Goal: Transaction & Acquisition: Purchase product/service

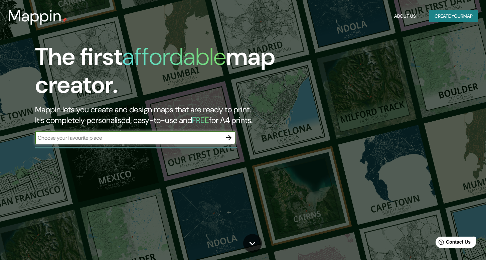
click at [127, 137] on input "text" at bounding box center [128, 138] width 187 height 8
type input "Fonzaleche"
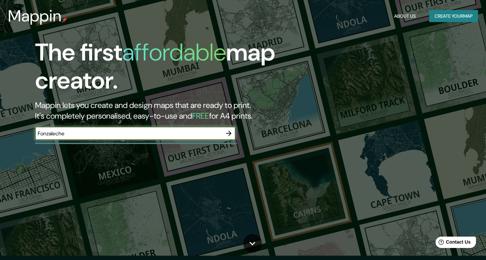
click at [229, 134] on icon "button" at bounding box center [229, 133] width 8 height 8
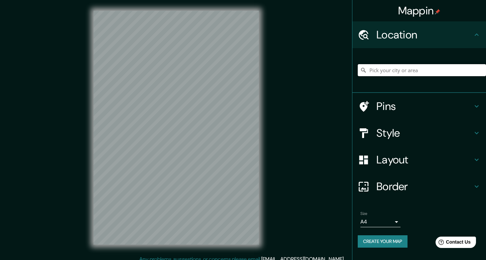
click at [392, 66] on input "Pick your city or area" at bounding box center [422, 70] width 128 height 12
type input "Fonzale"
drag, startPoint x: 394, startPoint y: 70, endPoint x: 352, endPoint y: 70, distance: 42.1
click at [352, 70] on div "Mappin Location Fonzale Pins Style Layout Border Choose a border. Hint : you ca…" at bounding box center [243, 133] width 486 height 266
click at [403, 71] on input "Pick your city or area" at bounding box center [422, 70] width 128 height 12
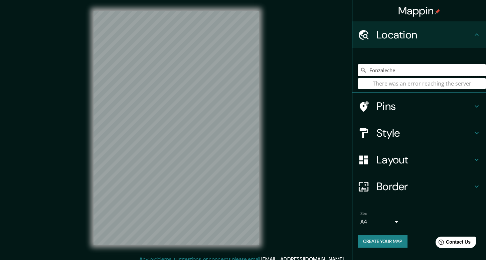
click at [402, 71] on input "Fonzaleche" at bounding box center [422, 70] width 128 height 12
type input "Fonzaleche, La Rioja, España"
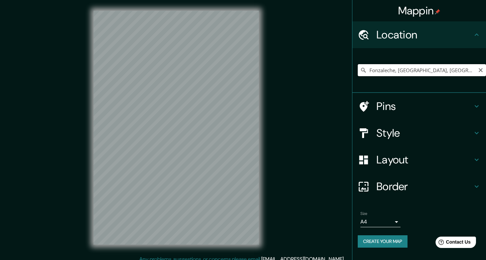
click at [465, 70] on input "Fonzaleche, La Rioja, España" at bounding box center [422, 70] width 128 height 12
click at [387, 244] on button "Create your map" at bounding box center [383, 241] width 50 height 12
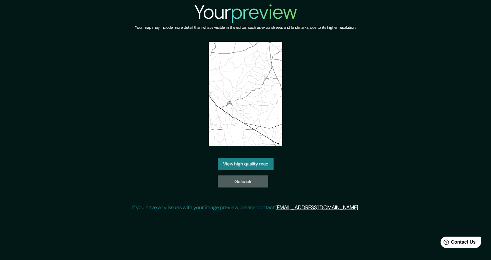
click at [248, 186] on link "Go back" at bounding box center [243, 181] width 50 height 12
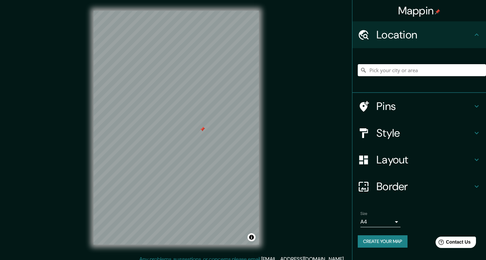
click at [202, 130] on div at bounding box center [202, 129] width 5 height 5
click at [440, 76] on input "Pick your city or area" at bounding box center [422, 70] width 128 height 12
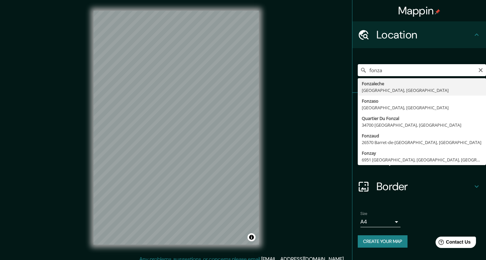
type input "Fonzaleche, [GEOGRAPHIC_DATA], [GEOGRAPHIC_DATA]"
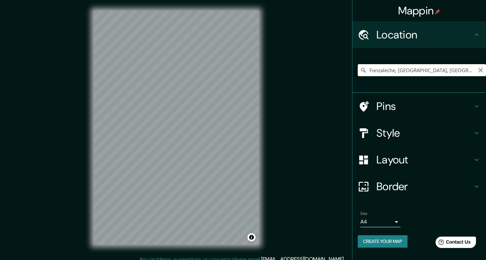
click at [482, 69] on icon "Clear" at bounding box center [480, 69] width 5 height 5
click at [426, 69] on input "Madrid, Madrid, España" at bounding box center [422, 70] width 128 height 12
drag, startPoint x: 435, startPoint y: 70, endPoint x: 356, endPoint y: 75, distance: 78.9
click at [356, 75] on div "Madrid, Madrid, España" at bounding box center [419, 70] width 134 height 45
click at [389, 70] on input "Madrid, Madrid, España" at bounding box center [422, 70] width 128 height 12
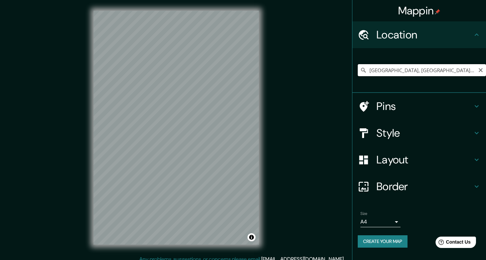
click at [389, 70] on input "Madrid, Madrid, España" at bounding box center [422, 70] width 128 height 12
click at [389, 71] on input "Madrid, Madrid, España" at bounding box center [422, 70] width 128 height 12
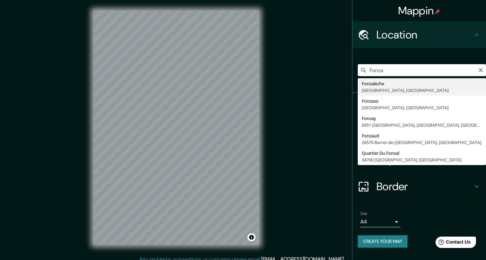
type input "Fonzaleche, La Rioja, España"
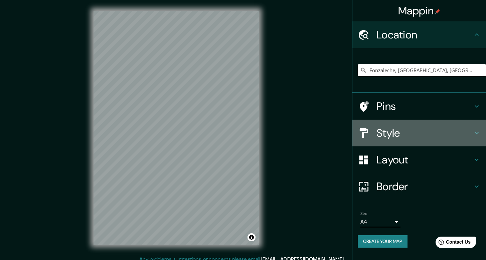
click at [475, 131] on icon at bounding box center [477, 133] width 8 height 8
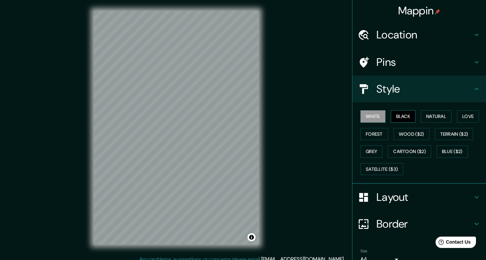
click at [405, 118] on button "Black" at bounding box center [403, 116] width 25 height 12
click at [378, 118] on button "White" at bounding box center [372, 116] width 25 height 12
click at [436, 116] on button "Natural" at bounding box center [436, 116] width 31 height 12
click at [403, 116] on button "Black" at bounding box center [403, 116] width 25 height 12
click at [367, 115] on button "White" at bounding box center [372, 116] width 25 height 12
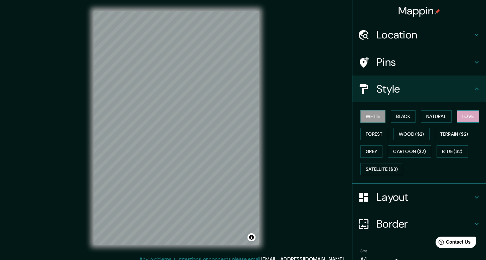
click at [460, 120] on button "Love" at bounding box center [468, 116] width 22 height 12
click at [376, 121] on button "White" at bounding box center [372, 116] width 25 height 12
click at [376, 133] on button "Forest" at bounding box center [374, 134] width 28 height 12
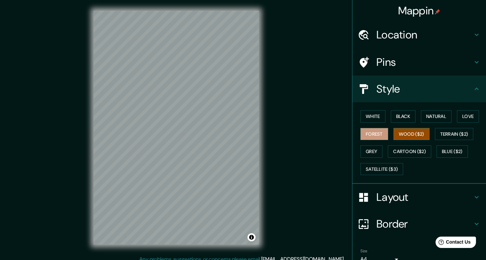
click at [397, 131] on button "Wood ($2)" at bounding box center [411, 134] width 36 height 12
click at [441, 133] on button "Terrain ($2)" at bounding box center [454, 134] width 39 height 12
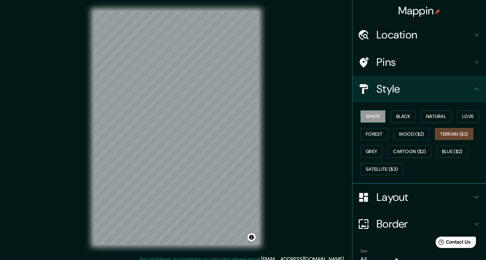
click at [369, 119] on button "White" at bounding box center [372, 116] width 25 height 12
click at [467, 82] on div "Style" at bounding box center [419, 88] width 134 height 27
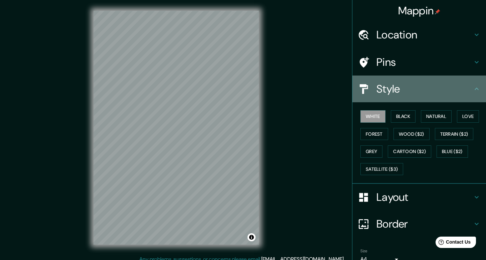
click at [473, 87] on icon at bounding box center [477, 89] width 8 height 8
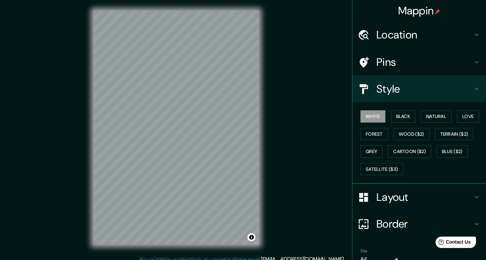
click at [473, 89] on icon at bounding box center [477, 89] width 8 height 8
click at [473, 90] on icon at bounding box center [477, 89] width 8 height 8
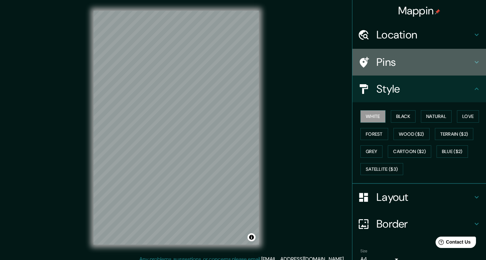
click at [370, 60] on div at bounding box center [367, 62] width 19 height 12
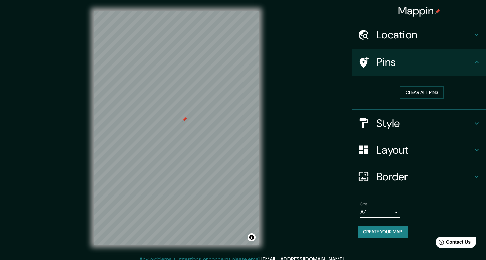
click at [184, 120] on div at bounding box center [184, 119] width 5 height 5
click at [476, 60] on icon at bounding box center [477, 62] width 8 height 8
click at [479, 61] on icon at bounding box center [477, 62] width 8 height 8
click at [429, 97] on button "Clear all pins" at bounding box center [421, 92] width 43 height 12
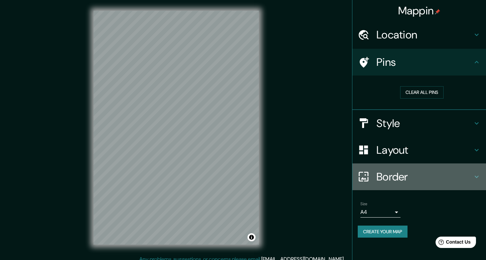
click at [478, 177] on icon at bounding box center [477, 177] width 8 height 8
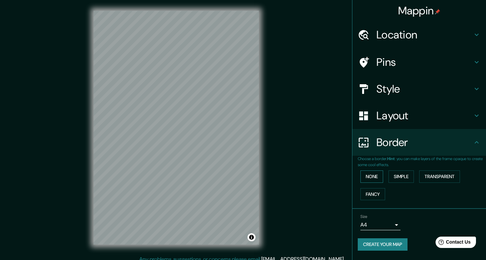
click at [367, 177] on button "None" at bounding box center [371, 176] width 23 height 12
click at [398, 178] on button "Simple" at bounding box center [400, 176] width 25 height 12
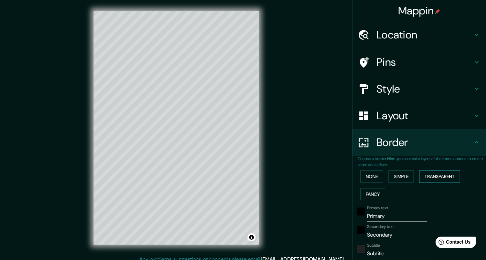
click at [434, 177] on button "Transparent" at bounding box center [439, 176] width 41 height 12
click at [409, 176] on button "Simple" at bounding box center [400, 176] width 25 height 12
click at [440, 177] on button "Transparent" at bounding box center [439, 176] width 41 height 12
click at [370, 196] on button "Fancy" at bounding box center [372, 194] width 25 height 12
click at [446, 176] on button "Transparent" at bounding box center [439, 176] width 41 height 12
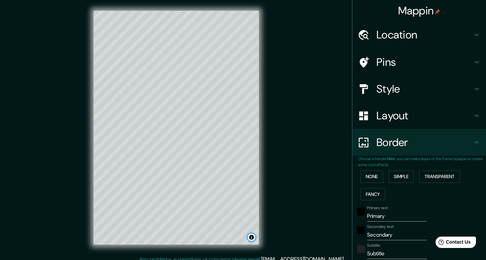
click at [253, 237] on button "Toggle attribution" at bounding box center [251, 237] width 8 height 8
click at [252, 238] on button "Toggle attribution" at bounding box center [251, 237] width 8 height 8
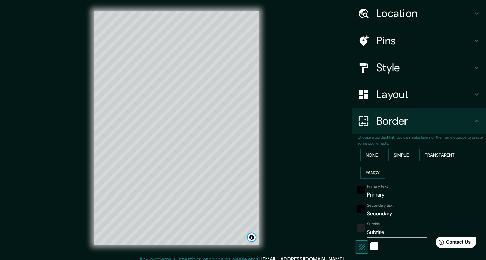
scroll to position [30, 0]
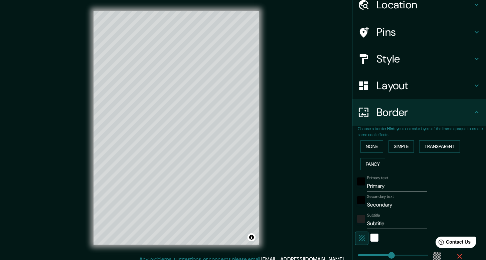
click at [380, 187] on input "Primary" at bounding box center [397, 186] width 60 height 11
drag, startPoint x: 384, startPoint y: 187, endPoint x: 351, endPoint y: 188, distance: 33.4
click at [355, 188] on div "Primary text Primary" at bounding box center [410, 183] width 110 height 16
type input "F"
type input "238"
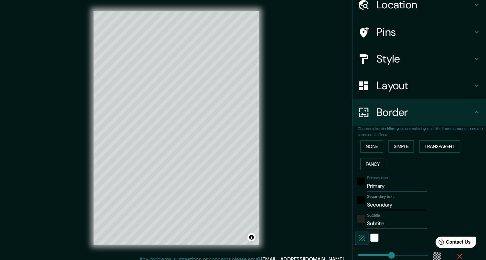
type input "40"
type input "FO"
type input "238"
type input "40"
type input "FON"
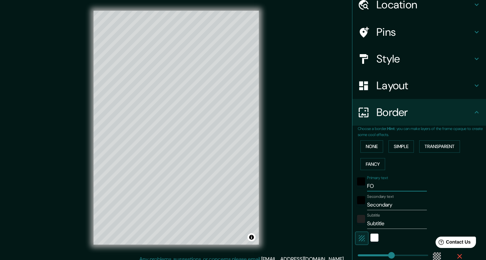
type input "238"
type input "40"
type input "FONN"
type input "238"
type input "40"
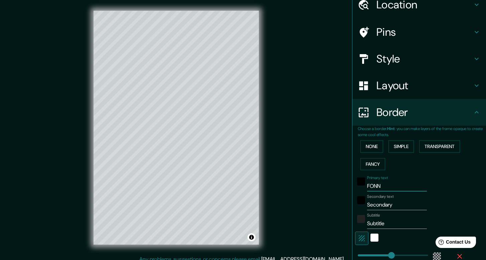
type input "FON"
type input "238"
type input "40"
type input "FONZ"
type input "238"
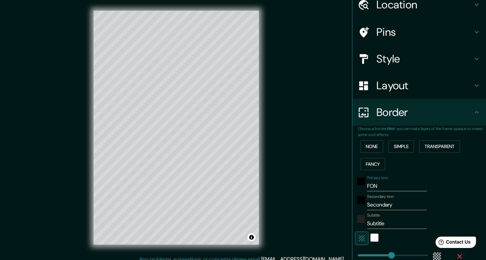
type input "40"
type input "FONZA"
type input "238"
type input "40"
type input "FONZAL"
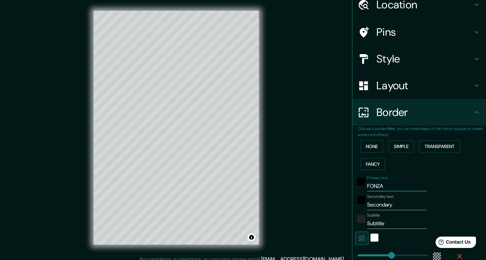
type input "238"
type input "40"
type input "FONZALE"
type input "238"
type input "40"
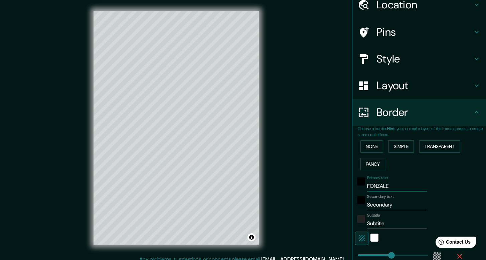
type input "FONZALEC"
type input "238"
type input "40"
type input "FONZALECH"
type input "238"
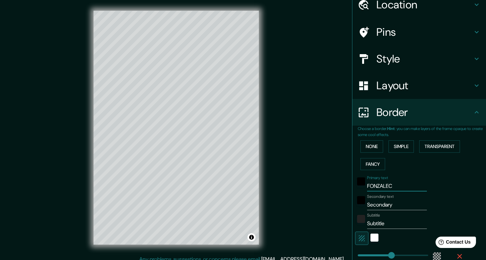
type input "40"
type input "FONZALECHE"
type input "238"
type input "40"
type input "FONZALECHE"
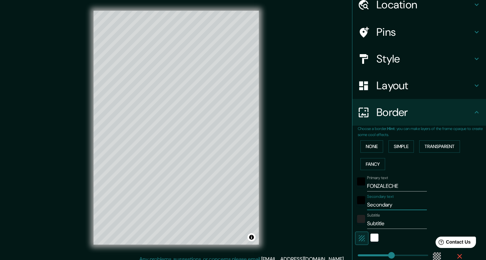
drag, startPoint x: 393, startPoint y: 207, endPoint x: 361, endPoint y: 205, distance: 32.1
click at [361, 205] on div "Secondary text Secondary" at bounding box center [410, 202] width 110 height 16
paste input "42°34’52’’N 3° 0’42’’U"
type input "42°34’52’’N 3° 0’42’’U"
type input "238"
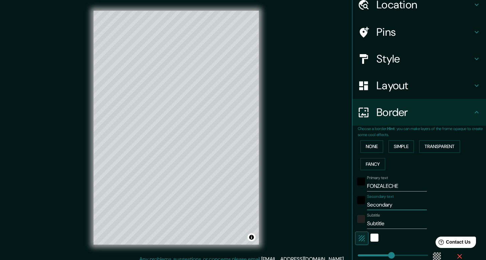
type input "40"
type input "42°34’52’’N 3° 0’42’’U"
drag, startPoint x: 388, startPoint y: 224, endPoint x: 357, endPoint y: 224, distance: 30.7
click at [357, 224] on div "Subtitle Subtitle" at bounding box center [410, 221] width 110 height 16
type input "238"
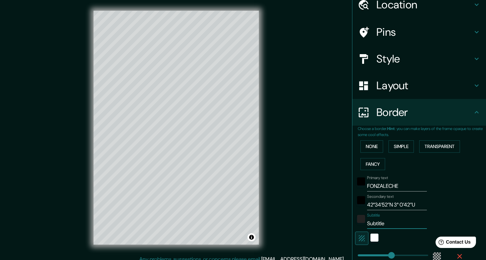
type input "40"
type input "P"
type input "238"
type input "40"
type input "238"
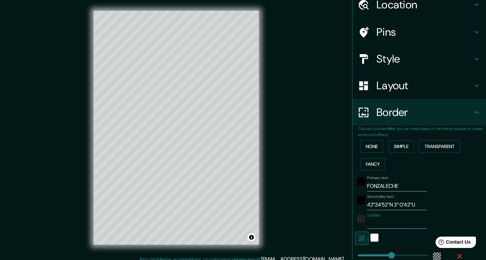
type input "40"
type input "P"
type input "238"
type input "40"
type input "PA"
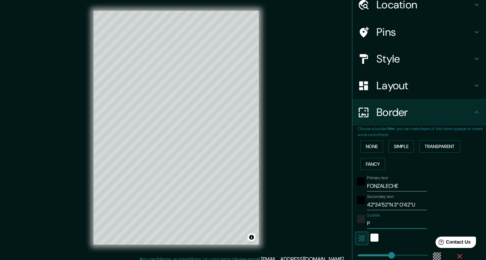
type input "238"
type input "40"
type input "PAU"
type input "238"
type input "40"
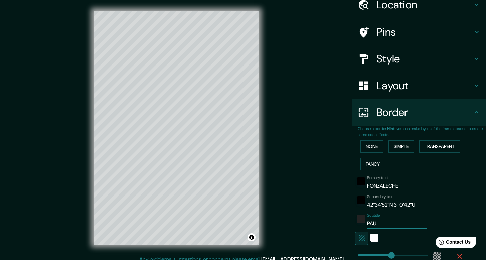
type input "PAUL"
type input "238"
type input "40"
type input "PAU"
type input "238"
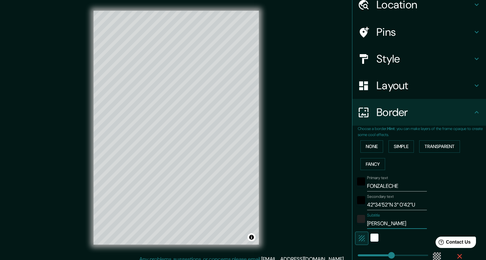
type input "40"
type input "PA"
type input "238"
type input "40"
type input "P"
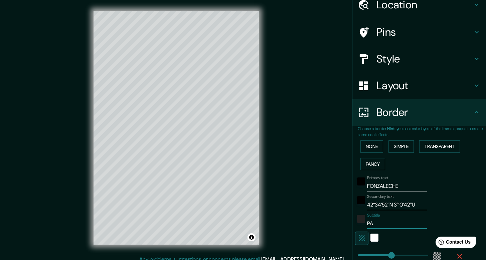
type input "238"
type input "40"
type input "238"
type input "40"
type input "P"
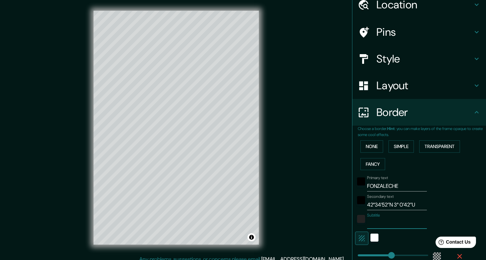
type input "238"
type input "40"
type input "Py"
type input "238"
type input "40"
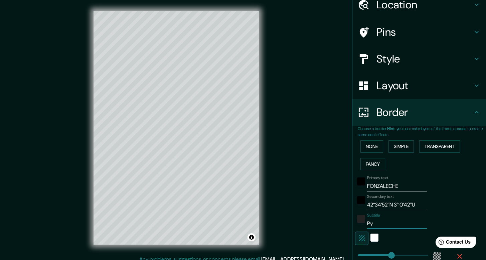
type input "PyJ"
type input "238"
type input "40"
type input "Py"
type input "238"
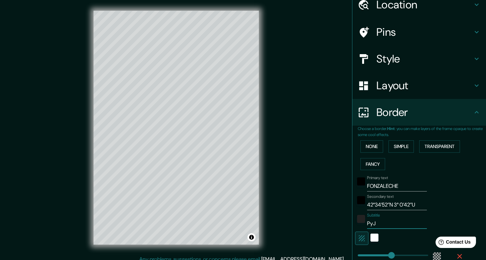
type input "40"
type input "P"
type input "238"
type input "40"
type input "238"
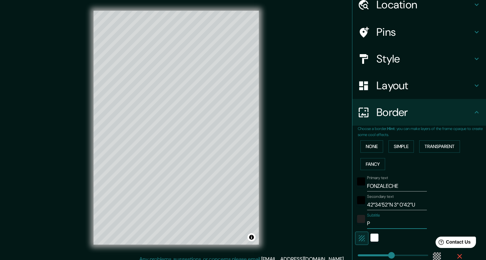
type input "40"
type input "L"
type input "238"
type input "40"
type input "LI"
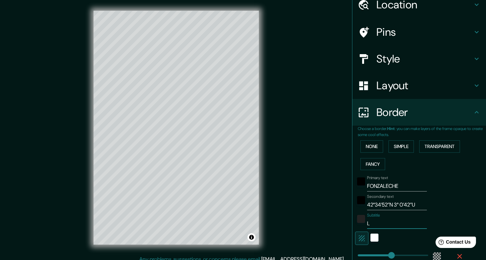
type input "238"
type input "40"
type input "LIO"
type input "238"
type input "40"
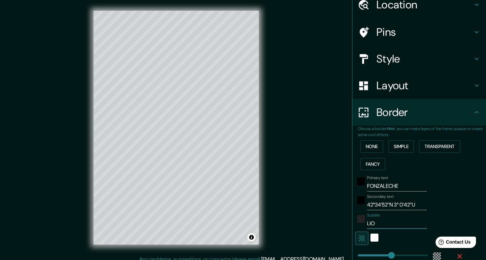
type input "LIOL"
type input "238"
type input "40"
type input "LIO"
type input "238"
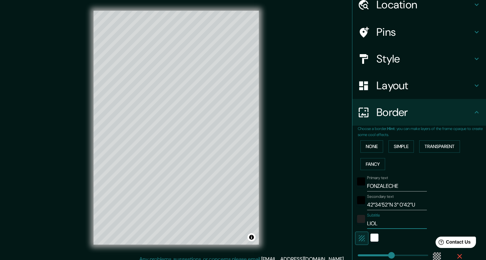
type input "40"
type input "LI"
type input "238"
type input "40"
type input "LIL"
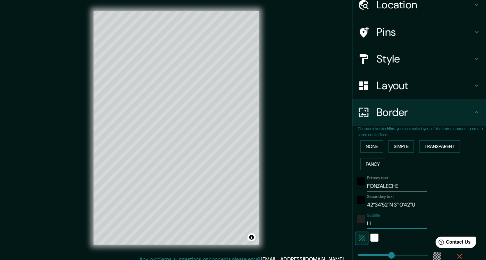
type input "238"
type input "40"
type input "LILR"
type input "238"
type input "40"
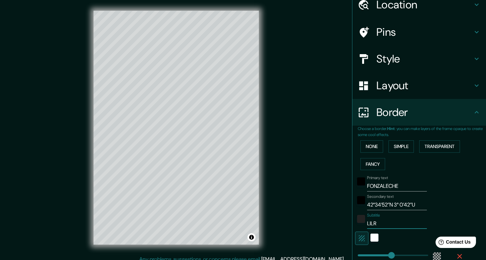
type input "LILRO"
type input "238"
type input "40"
type input "LILROS"
type input "238"
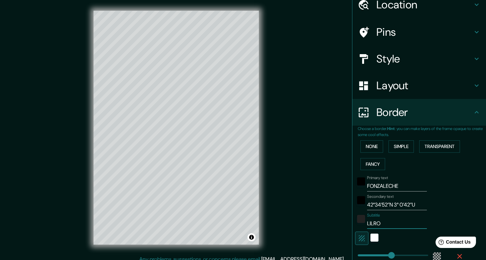
type input "40"
type input "LILROSS"
type input "238"
type input "40"
type input "LILROSSU"
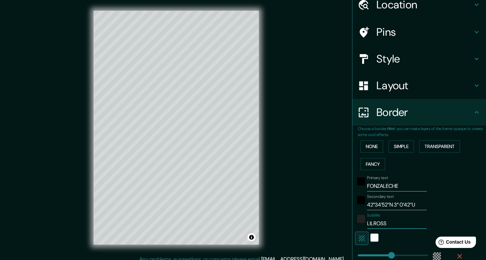
type input "238"
type input "40"
type input "LILROSS"
type input "238"
type input "40"
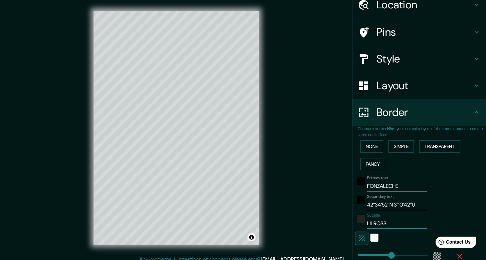
type input "LILROS"
type input "238"
type input "40"
type input "LILRO"
type input "238"
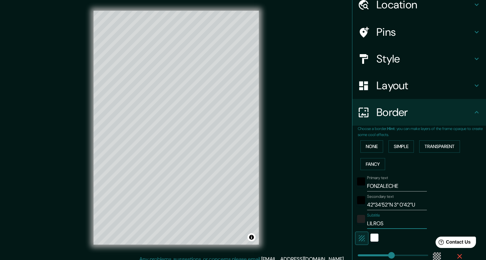
type input "40"
type input "LILROU"
type input "238"
type input "40"
type input "LILROUS"
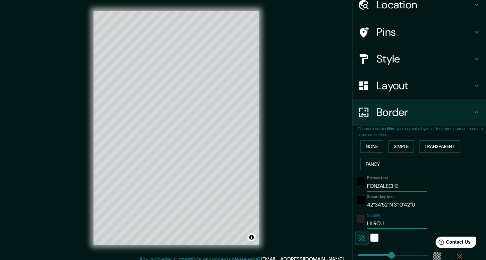
type input "238"
type input "40"
type input "LILROUSE"
type input "238"
type input "40"
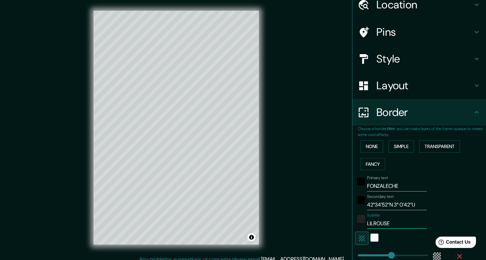
type input "LILROUS"
type input "238"
type input "40"
type input "LILROUSS"
type input "238"
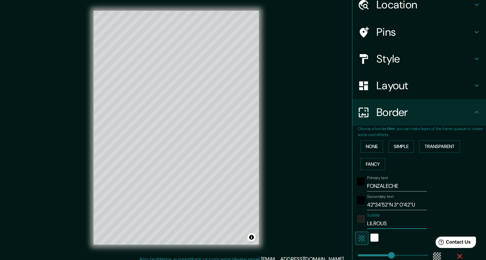
type input "40"
type input "LILROUSSe"
type input "238"
type input "40"
type input "LILROUSS"
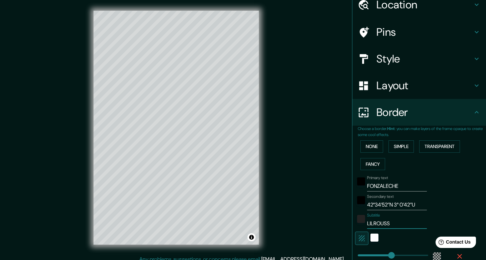
type input "238"
type input "40"
type input "LILROUSSE"
type input "238"
type input "40"
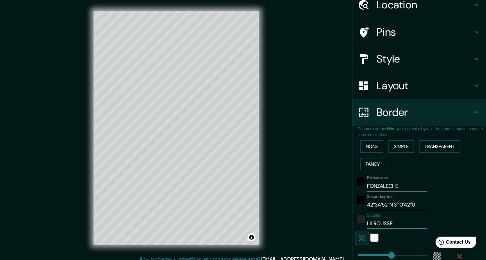
click at [367, 225] on input "LILROUSSE" at bounding box center [397, 223] width 60 height 11
type input "LI"
type input "238"
type input "40"
type input "L"
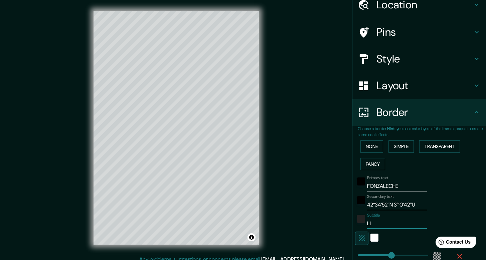
type input "238"
type input "40"
type input "238"
type input "40"
click at [370, 240] on div "white" at bounding box center [374, 237] width 8 height 8
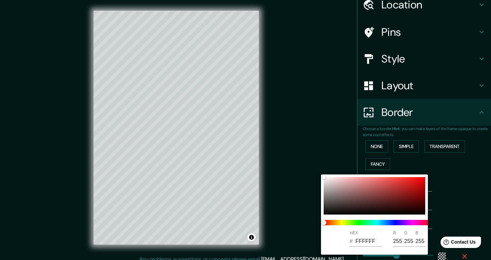
click at [309, 217] on div at bounding box center [245, 130] width 491 height 260
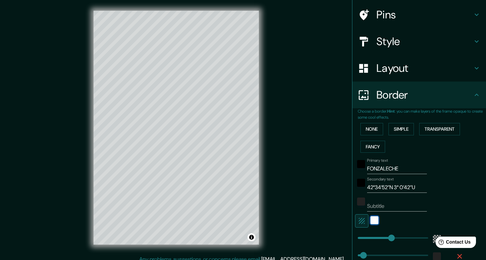
scroll to position [56, 0]
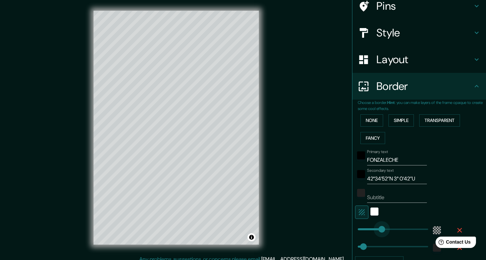
type input "150"
drag, startPoint x: 383, startPoint y: 229, endPoint x: 374, endPoint y: 231, distance: 9.5
type input "40"
type input "341"
drag, startPoint x: 376, startPoint y: 230, endPoint x: 401, endPoint y: 229, distance: 25.4
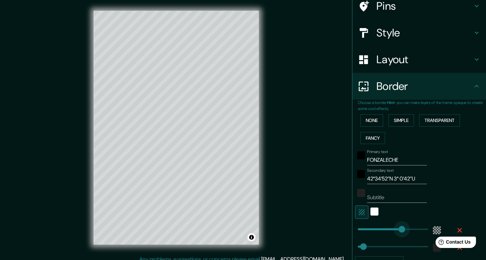
type input "40"
type input "404"
drag, startPoint x: 401, startPoint y: 229, endPoint x: 410, endPoint y: 229, distance: 9.0
type input "40"
type input "146"
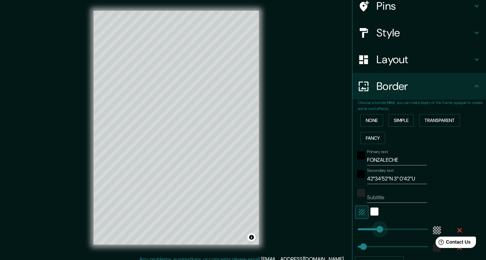
drag, startPoint x: 410, startPoint y: 228, endPoint x: 373, endPoint y: 229, distance: 36.7
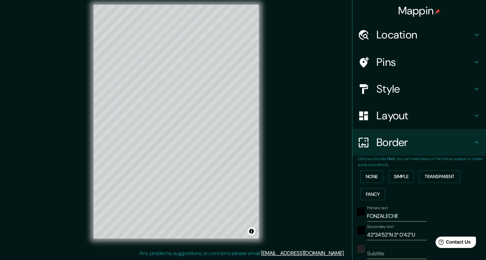
scroll to position [0, 0]
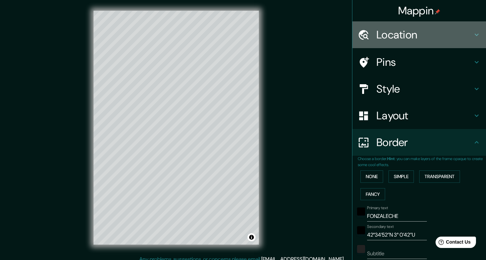
click at [467, 35] on h4 "Location" at bounding box center [424, 34] width 96 height 13
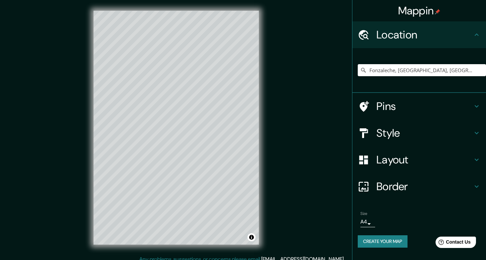
click at [467, 35] on h4 "Location" at bounding box center [424, 34] width 96 height 13
click at [419, 110] on h4 "Pins" at bounding box center [424, 106] width 96 height 13
type input "40"
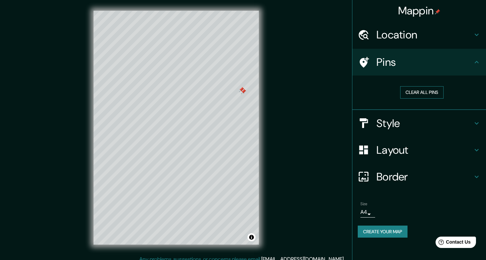
click at [415, 95] on button "Clear all pins" at bounding box center [421, 92] width 43 height 12
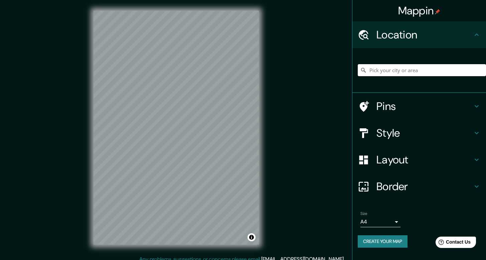
click at [391, 70] on input "Pick your city or area" at bounding box center [422, 70] width 128 height 12
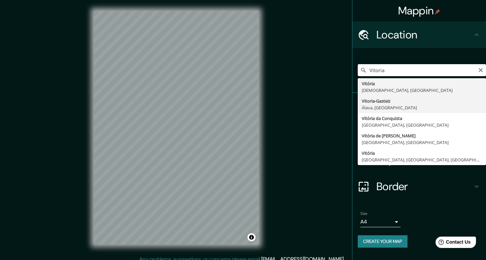
type input "Vitoria-Gasteiz, [GEOGRAPHIC_DATA], [GEOGRAPHIC_DATA]"
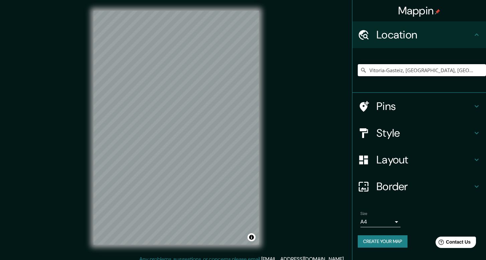
click at [259, 175] on div "© Mapbox © OpenStreetMap Improve this map" at bounding box center [176, 127] width 187 height 255
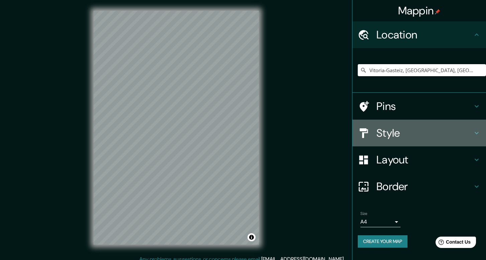
click at [471, 133] on h4 "Style" at bounding box center [424, 132] width 96 height 13
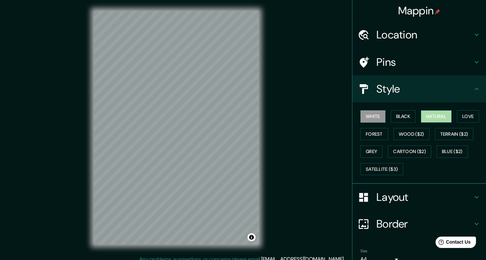
click at [428, 117] on button "Natural" at bounding box center [436, 116] width 31 height 12
click at [284, 94] on div "Mappin Location Vitoria-Gasteiz, Álava, España Pins Style White Black Natural L…" at bounding box center [243, 133] width 486 height 266
click at [465, 117] on button "Love" at bounding box center [468, 116] width 22 height 12
click at [426, 120] on button "Natural" at bounding box center [436, 116] width 31 height 12
click at [368, 138] on button "Forest" at bounding box center [374, 134] width 28 height 12
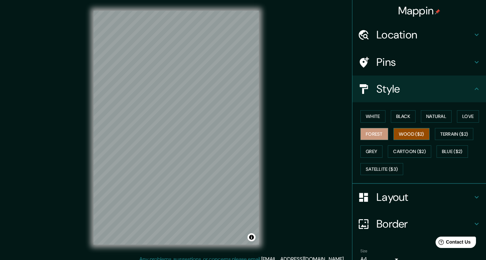
click at [404, 138] on button "Wood ($2)" at bounding box center [411, 134] width 36 height 12
click at [443, 134] on button "Terrain ($2)" at bounding box center [454, 134] width 39 height 12
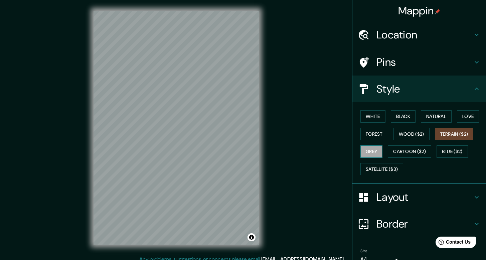
click at [369, 151] on button "Grey" at bounding box center [371, 151] width 22 height 12
click at [408, 151] on button "Cartoon ($2)" at bounding box center [409, 151] width 43 height 12
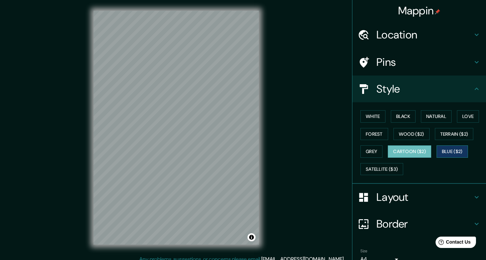
click at [450, 152] on button "Blue ($2)" at bounding box center [451, 151] width 31 height 12
click at [410, 155] on button "Cartoon ($2)" at bounding box center [409, 151] width 43 height 12
click at [386, 167] on button "Satellite ($3)" at bounding box center [381, 169] width 43 height 12
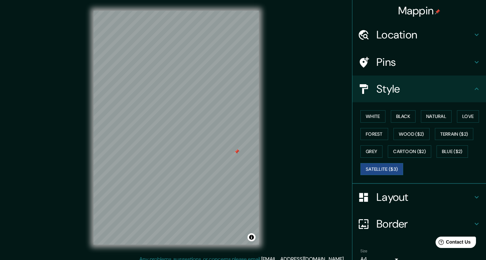
click at [237, 152] on div at bounding box center [236, 151] width 5 height 5
click at [369, 112] on button "White" at bounding box center [372, 116] width 25 height 12
click at [467, 87] on h4 "Style" at bounding box center [424, 88] width 96 height 13
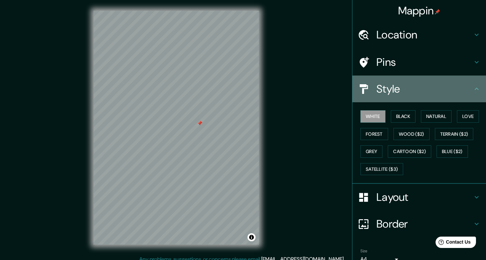
click at [473, 88] on icon at bounding box center [477, 89] width 8 height 8
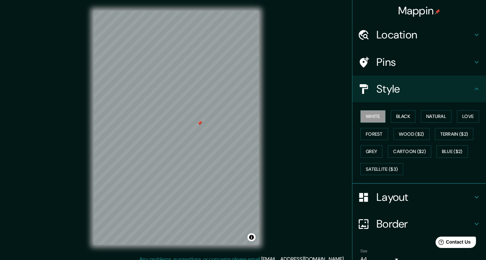
click at [473, 65] on icon at bounding box center [477, 62] width 8 height 8
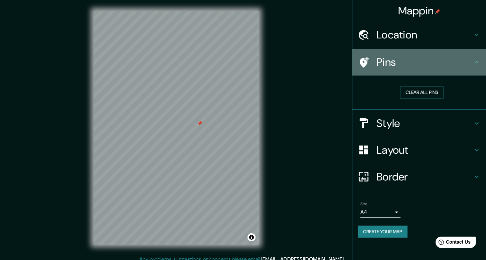
click at [471, 62] on h4 "Pins" at bounding box center [424, 61] width 96 height 13
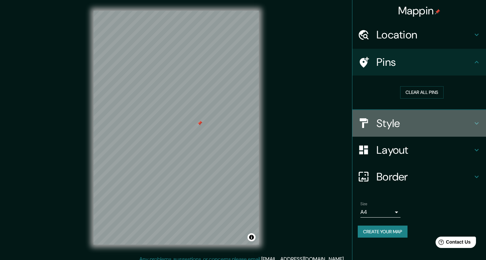
click at [399, 127] on h4 "Style" at bounding box center [424, 123] width 96 height 13
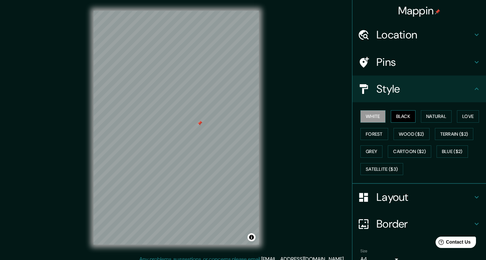
click at [399, 120] on button "Black" at bounding box center [403, 116] width 25 height 12
click at [434, 120] on button "Natural" at bounding box center [436, 116] width 31 height 12
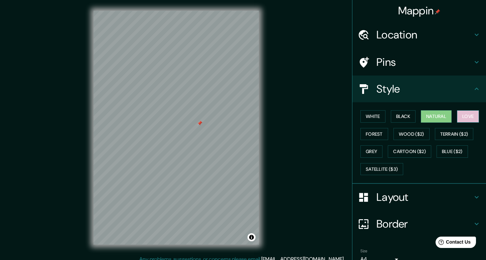
click at [468, 116] on button "Love" at bounding box center [468, 116] width 22 height 12
click at [371, 118] on button "White" at bounding box center [372, 116] width 25 height 12
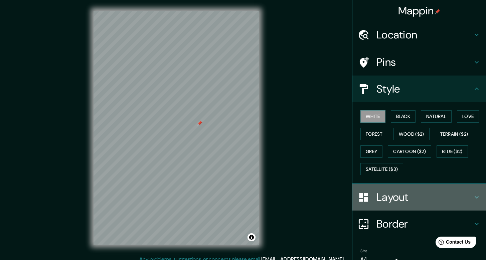
click at [392, 198] on h4 "Layout" at bounding box center [424, 196] width 96 height 13
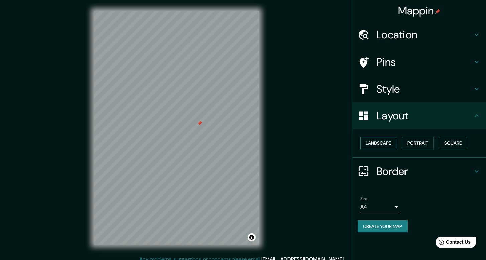
click at [392, 144] on button "Landscape" at bounding box center [378, 143] width 36 height 12
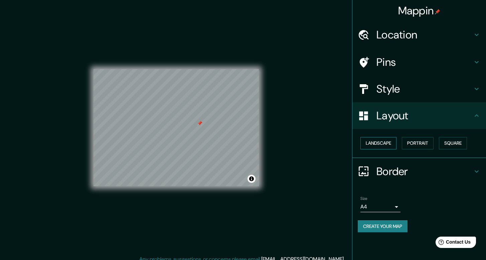
click at [392, 144] on button "Landscape" at bounding box center [378, 143] width 36 height 12
click at [421, 147] on button "Portrait" at bounding box center [418, 143] width 32 height 12
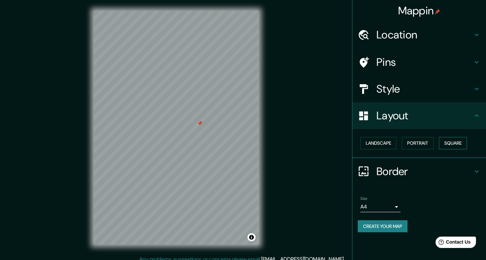
click at [467, 146] on button "Square" at bounding box center [453, 143] width 28 height 12
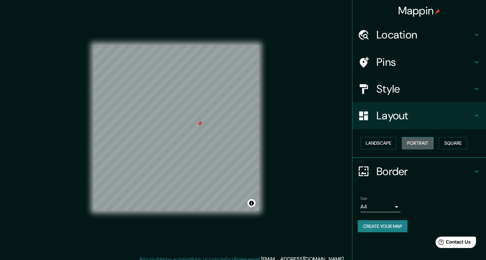
click at [428, 142] on button "Portrait" at bounding box center [418, 143] width 32 height 12
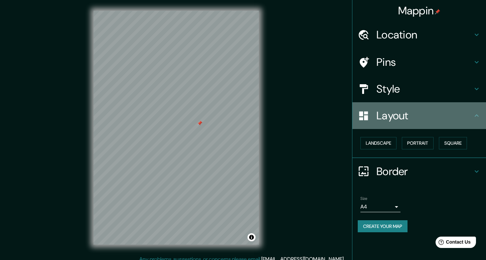
click at [476, 119] on icon at bounding box center [477, 116] width 8 height 8
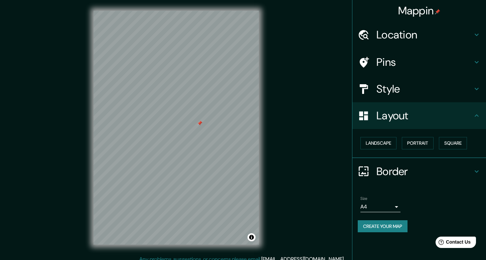
click at [477, 171] on icon at bounding box center [477, 171] width 4 height 2
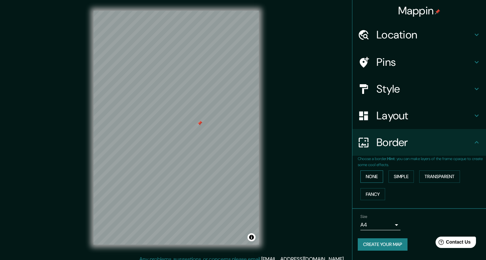
click at [383, 176] on button "None" at bounding box center [371, 176] width 23 height 12
click at [401, 180] on button "Simple" at bounding box center [400, 176] width 25 height 12
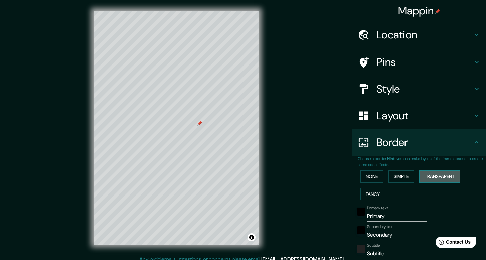
click at [441, 178] on button "Transparent" at bounding box center [439, 176] width 41 height 12
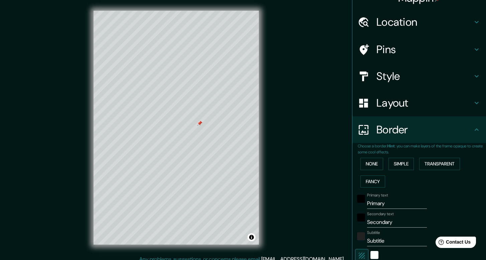
scroll to position [56, 0]
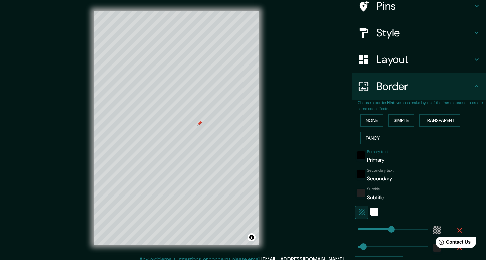
drag, startPoint x: 389, startPoint y: 160, endPoint x: 362, endPoint y: 159, distance: 27.1
click at [367, 159] on input "Primary" at bounding box center [397, 160] width 60 height 11
type input "L"
type input "238"
type input "40"
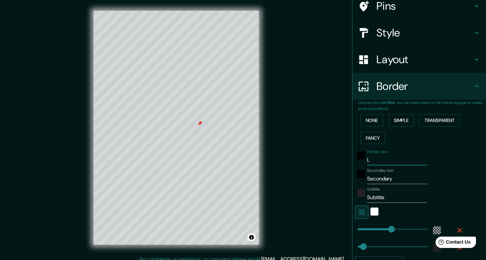
type input "LI"
type input "238"
type input "40"
type input "LIL"
type input "238"
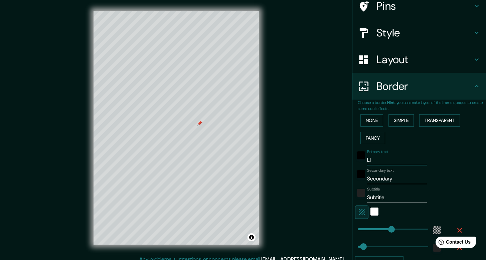
type input "40"
type input "LILR"
type input "238"
type input "40"
type input "LILRO"
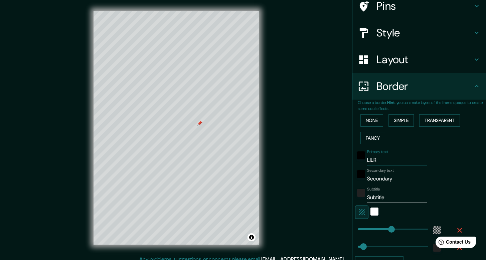
type input "238"
type input "40"
type input "LILROU"
type input "238"
type input "40"
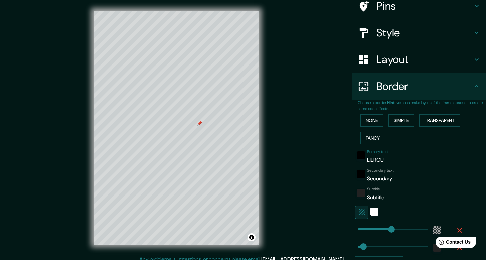
type input "LILROUS"
type input "238"
type input "40"
type input "LILROUSS"
type input "238"
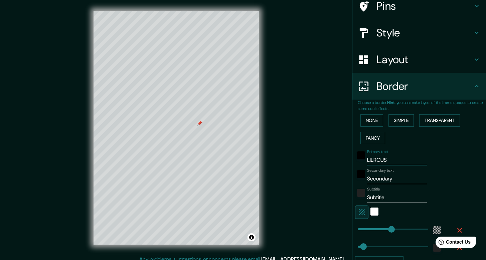
type input "40"
type input "LILROUSSE"
type input "238"
type input "40"
type input "LILROUSSE"
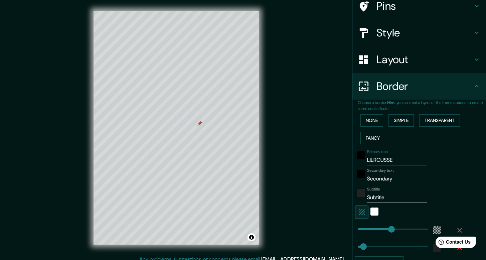
click at [373, 180] on input "Secondary" at bounding box center [397, 178] width 60 height 11
type input "238"
type input "40"
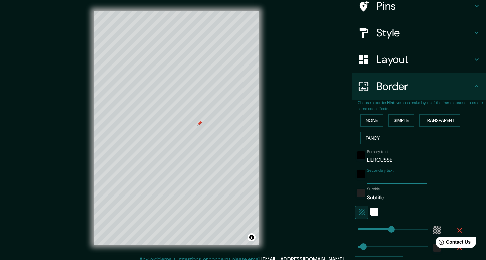
paste input "42.84411324839665, -2.67034551556"
type input "42.84411324839665, -2.67034551556"
type input "238"
type input "40"
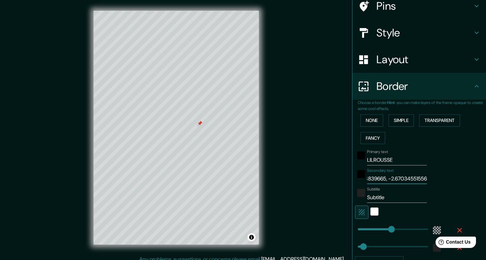
click at [391, 178] on input "42.84411324839665, -2.67034551556" at bounding box center [397, 178] width 60 height 11
click at [391, 179] on input "42.84411324839665, -2.67034551556" at bounding box center [397, 178] width 60 height 11
type input "42.84411324839665, -2.67034551556"
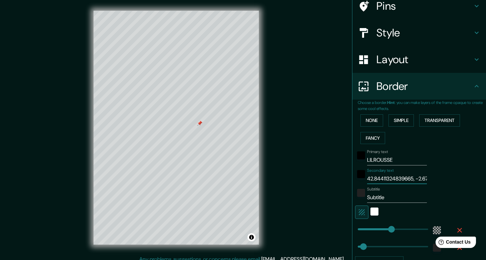
click at [400, 179] on input "42.84411324839665, -2.67034551556" at bounding box center [397, 178] width 60 height 11
type input "238"
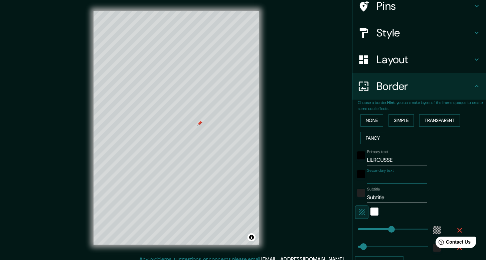
type input "40"
type input "M"
type input "238"
type input "40"
type input "MO"
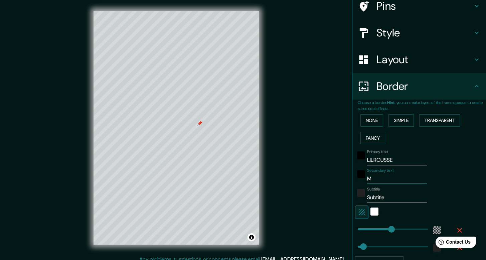
type input "238"
type input "40"
type input "MOD"
type input "238"
type input "40"
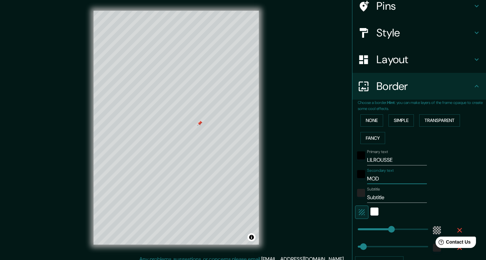
type input "MODA"
type input "238"
type input "40"
type input "MODA"
type input "238"
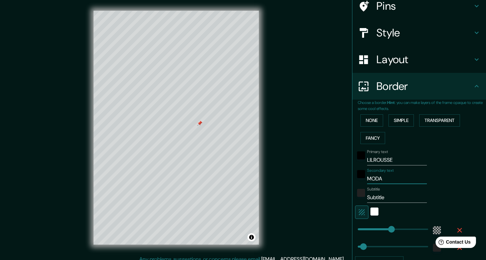
type input "40"
type input "MODA A"
type input "238"
type input "40"
type input "MODA AN"
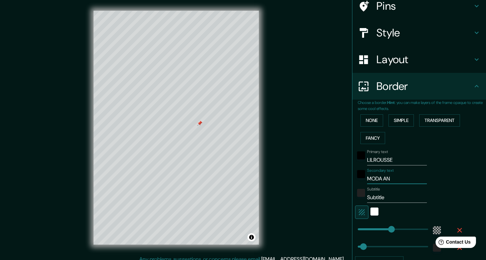
type input "238"
type input "40"
type input "MODA AND"
type input "238"
type input "40"
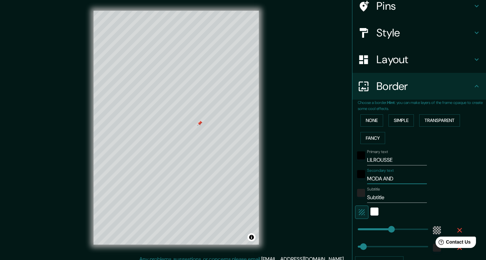
type input "MODA ANDR"
type input "238"
type input "40"
type input "MODA ANDR´"
type input "238"
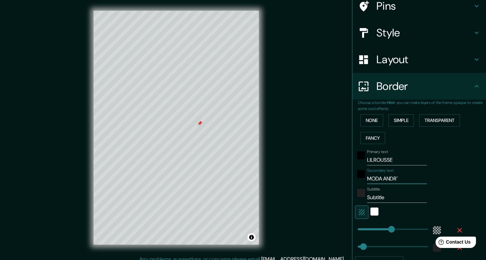
type input "40"
type input "MODA ANDRÓ"
type input "238"
type input "40"
type input "MODA ANDRÓG"
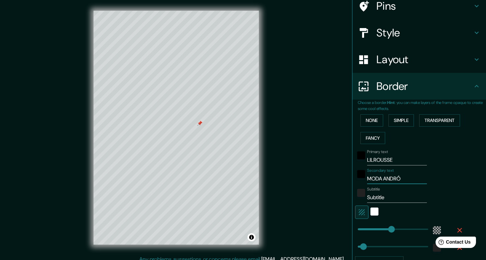
type input "238"
type input "40"
type input "MODA ANDRÓGI"
type input "238"
type input "40"
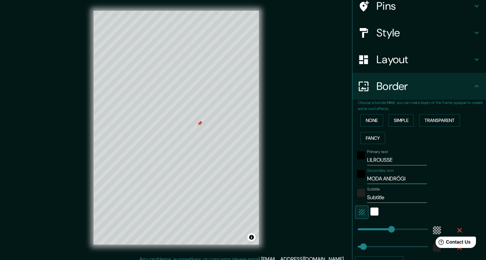
type input "MODA ANDRÓGIN"
type input "238"
type input "40"
type input "MODA ANDRÓGINA"
type input "238"
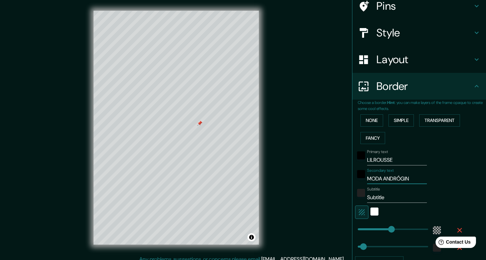
type input "40"
type input "MODA ANDRÓGINA"
drag, startPoint x: 386, startPoint y: 198, endPoint x: 361, endPoint y: 200, distance: 25.1
click at [361, 200] on div "Subtitle Subtitle" at bounding box center [410, 195] width 110 height 16
type input "238"
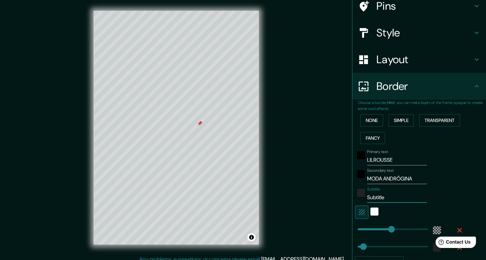
type input "40"
click at [384, 199] on input "Subtitle" at bounding box center [397, 197] width 60 height 11
type input "V"
type input "238"
type input "40"
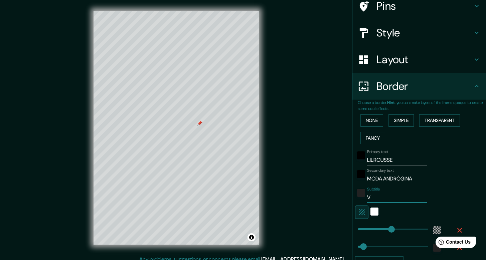
type input "Vi"
type input "238"
type input "40"
type input "Vit"
type input "238"
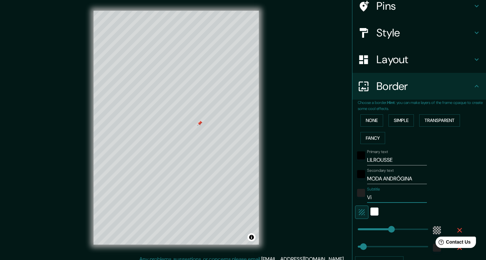
type input "40"
type input "Vito"
type input "238"
type input "40"
type input "Vitor"
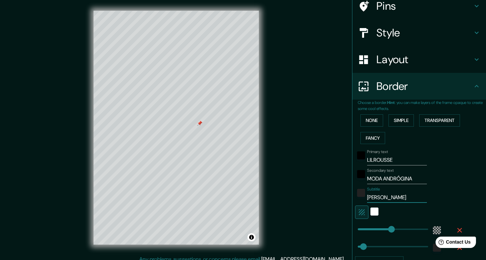
type input "238"
type input "40"
type input "Vitori"
type input "238"
type input "40"
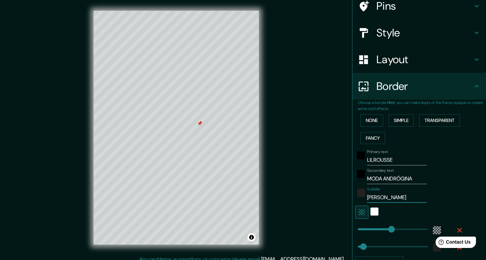
type input "Vitoria"
type input "238"
type input "40"
type input "Vitoria"
type input "238"
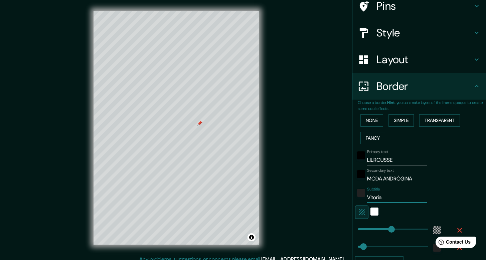
type input "40"
type input "Vitoria G"
type input "238"
type input "40"
type input "Vitoria Ga"
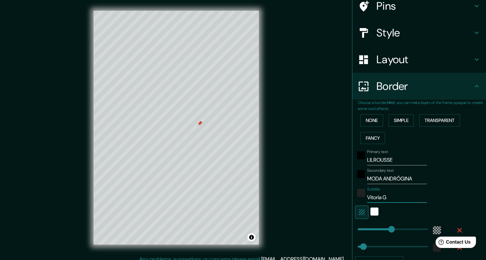
type input "238"
type input "40"
type input "Vitoria Gas"
type input "238"
type input "40"
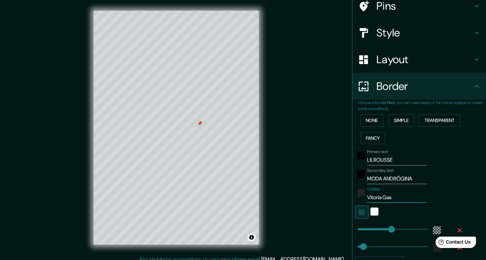
type input "Vitoria Gast"
type input "238"
type input "40"
type input "Vitoria Gaste"
type input "238"
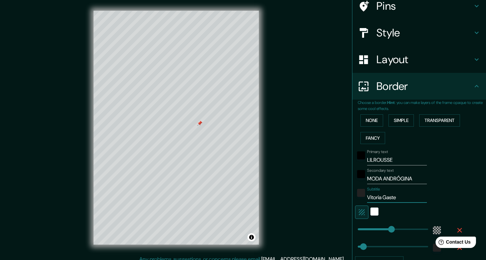
type input "40"
type input "Vitoria Gastei"
type input "238"
type input "40"
type input "Vitoria Gasteir"
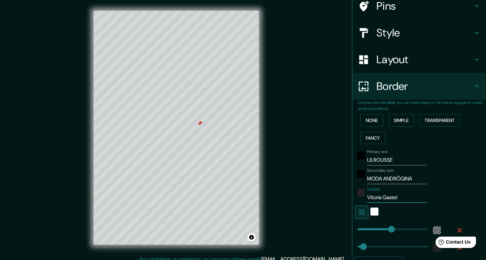
type input "238"
type input "40"
type input "Vitoria Gasteirt"
type input "238"
type input "40"
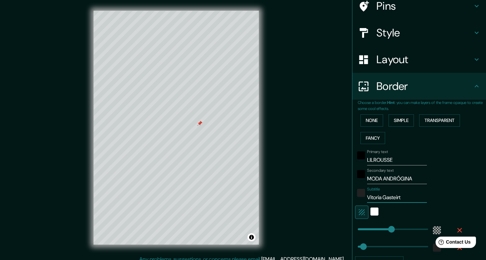
type input "Vitoria Gasteir"
type input "238"
type input "40"
type input "Vitoria Gastei"
type input "238"
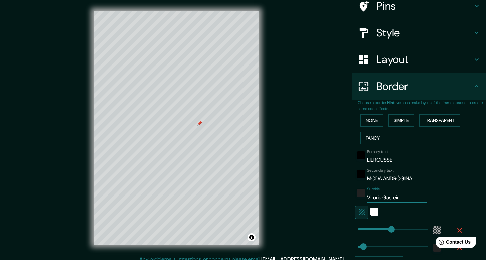
type input "40"
type input "Vitoria Gasteit"
type input "238"
type input "40"
type input "Vitoria Gasteitz"
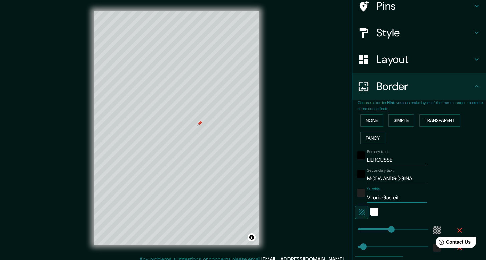
type input "238"
type input "40"
click at [396, 199] on input "Vitoria Gasteitz" at bounding box center [397, 197] width 60 height 11
click at [397, 200] on input "Vitoria Gasteitz" at bounding box center [397, 197] width 60 height 11
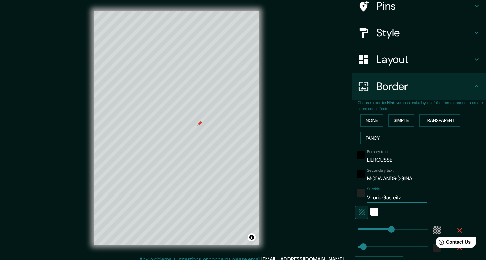
paste input "-Gastei"
type input "Vitoria-Gasteiz"
type input "238"
type input "40"
click at [411, 198] on input "Vitoria-Gasteiz" at bounding box center [397, 197] width 60 height 11
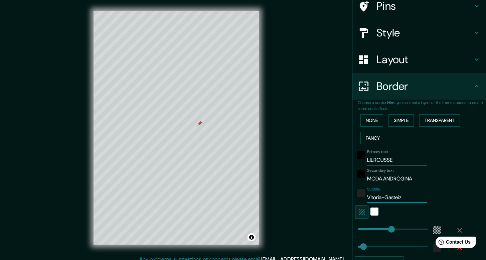
type input "Vitoria-Gasteiz"
click at [444, 196] on div "Subtitle Vitoria-Gasteiz" at bounding box center [410, 195] width 110 height 16
click at [398, 178] on input "MODA ANDRÓGINA" at bounding box center [397, 178] width 60 height 11
click at [373, 210] on div "white" at bounding box center [374, 211] width 8 height 8
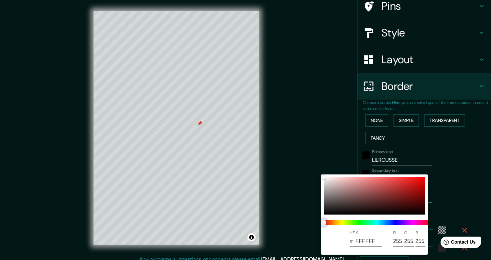
type input "238"
type input "40"
type input "238"
type input "40"
drag, startPoint x: 363, startPoint y: 220, endPoint x: 383, endPoint y: 220, distance: 20.0
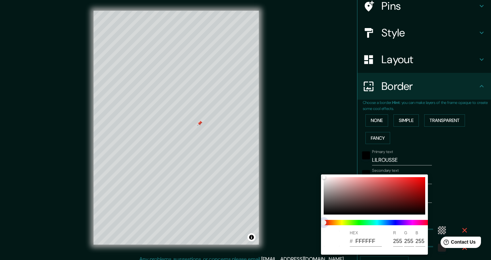
click at [383, 220] on span at bounding box center [377, 222] width 107 height 5
type input "238"
type input "40"
type input "238"
type input "40"
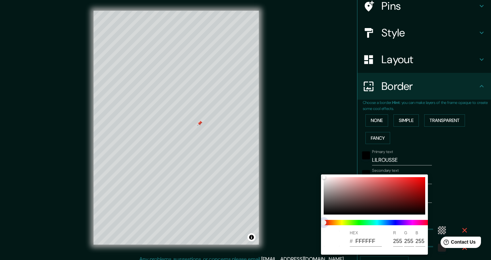
click at [384, 222] on span at bounding box center [377, 222] width 107 height 5
type input "238"
type input "40"
click at [394, 222] on span at bounding box center [377, 222] width 107 height 5
type input "238"
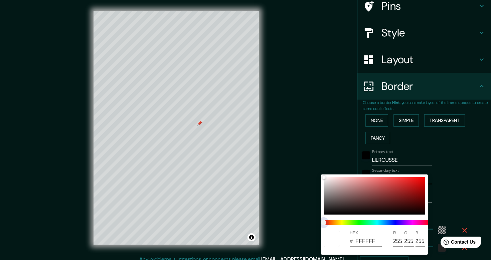
type input "40"
type input "238"
type input "40"
type input "238"
type input "40"
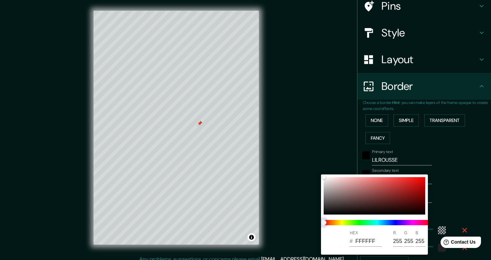
drag, startPoint x: 324, startPoint y: 221, endPoint x: 395, endPoint y: 223, distance: 70.8
click at [395, 223] on span at bounding box center [377, 222] width 107 height 5
type input "238"
type input "40"
click at [395, 223] on span at bounding box center [377, 222] width 107 height 5
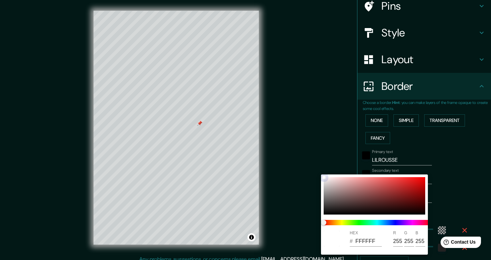
click at [390, 195] on div at bounding box center [375, 195] width 102 height 37
type input "238"
type input "40"
type input "852E2E"
type input "133"
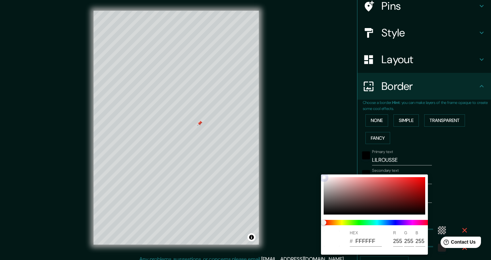
type input "46"
click at [325, 179] on div at bounding box center [324, 177] width 3 height 3
type input "238"
type input "40"
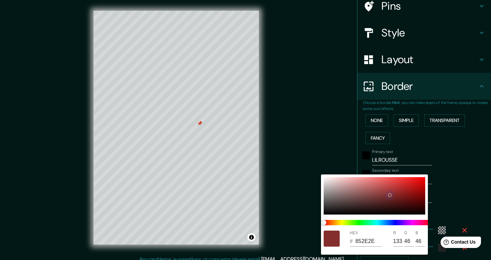
type input "238"
type input "40"
type input "433939"
type input "67"
type input "57"
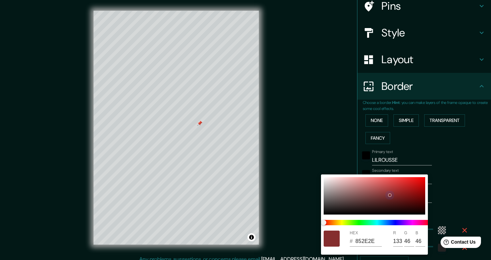
type input "57"
drag, startPoint x: 390, startPoint y: 196, endPoint x: 317, endPoint y: 179, distance: 74.7
click at [317, 179] on div "HEX # 433939 R 67 G 57 B 57" at bounding box center [245, 130] width 491 height 260
click at [454, 203] on div at bounding box center [245, 130] width 491 height 260
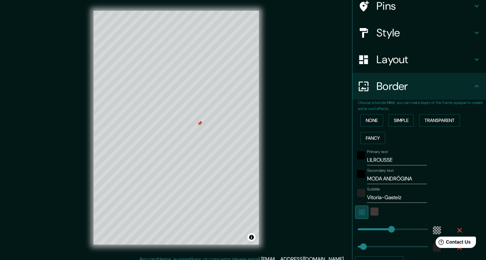
click at [359, 212] on icon "button" at bounding box center [362, 212] width 6 height 6
type input "238"
type input "40"
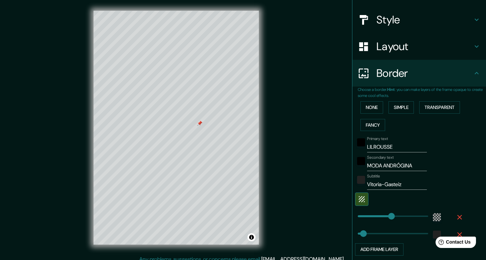
scroll to position [73, 0]
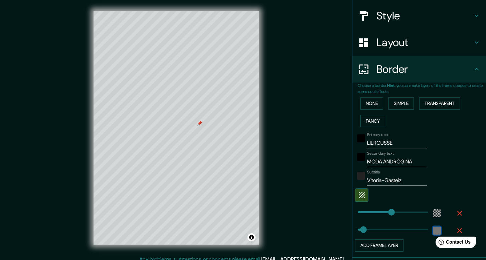
click at [433, 231] on div "color-222222" at bounding box center [437, 230] width 8 height 8
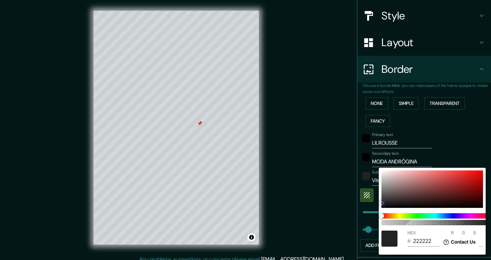
click at [465, 185] on div at bounding box center [432, 188] width 102 height 37
type input "238"
type input "40"
type input "9A1B1B"
type input "154"
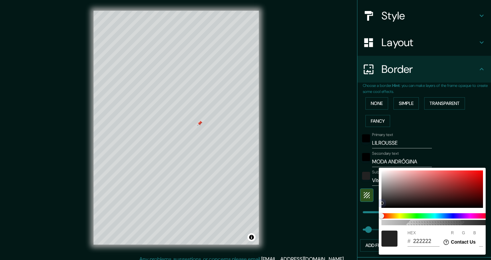
type input "27"
click at [464, 143] on div at bounding box center [245, 130] width 491 height 260
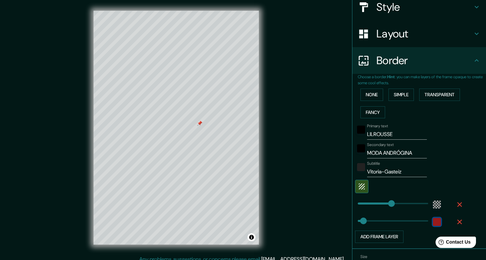
scroll to position [96, 0]
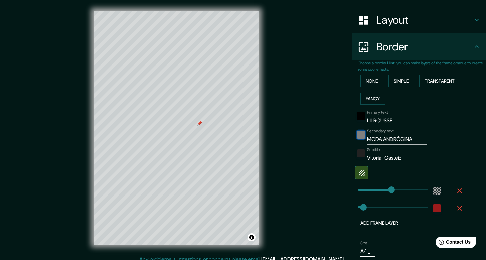
click at [357, 136] on div "black" at bounding box center [361, 135] width 8 height 8
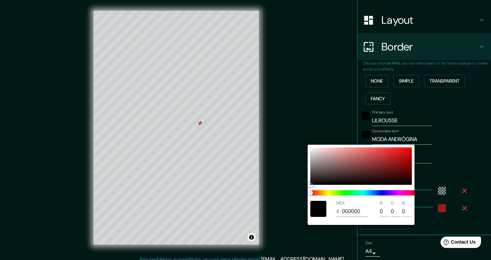
click at [404, 169] on div at bounding box center [361, 165] width 102 height 37
type input "238"
type input "40"
type input "6C0808"
type input "108"
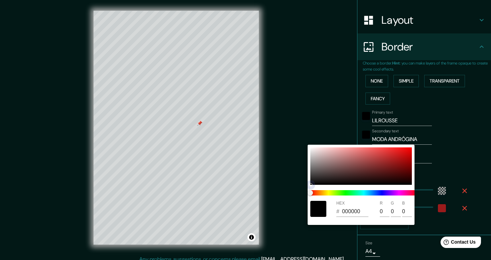
type input "8"
type input "238"
type input "40"
click at [404, 173] on div at bounding box center [404, 173] width 3 height 3
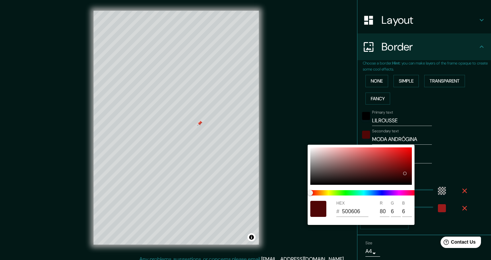
click at [467, 157] on div at bounding box center [245, 130] width 491 height 260
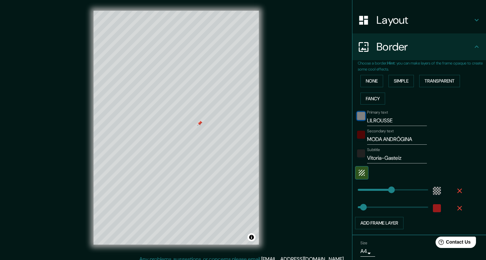
click at [357, 115] on div "black" at bounding box center [361, 116] width 8 height 8
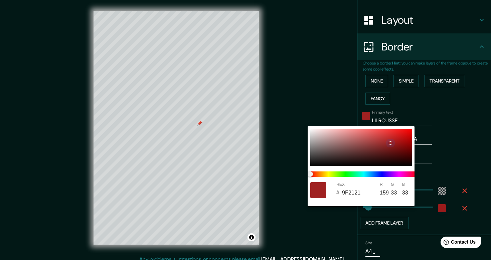
drag, startPoint x: 404, startPoint y: 153, endPoint x: 390, endPoint y: 143, distance: 17.4
click at [390, 143] on div at bounding box center [361, 147] width 102 height 37
click at [454, 153] on div at bounding box center [245, 130] width 491 height 260
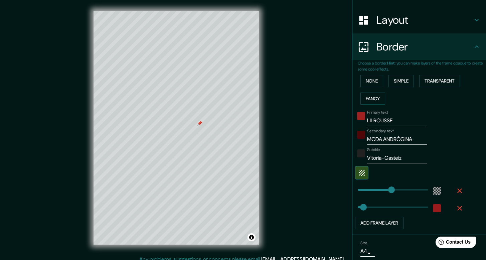
click at [317, 158] on div "Mappin Location Vitoria-Gasteiz, Álava, España Pins Style Layout Border Choose …" at bounding box center [243, 133] width 486 height 266
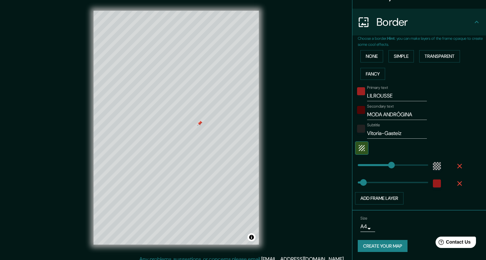
scroll to position [6, 0]
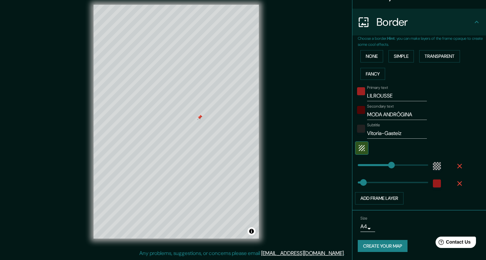
click at [382, 244] on button "Create your map" at bounding box center [383, 246] width 50 height 12
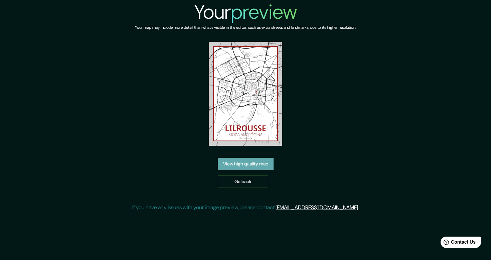
click at [253, 165] on link "View high quality map" at bounding box center [246, 164] width 56 height 12
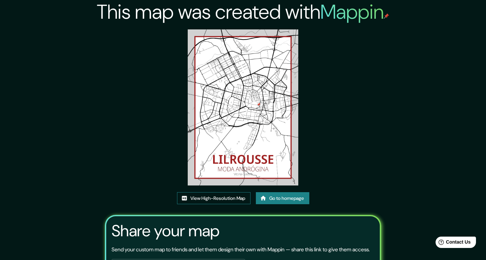
click at [218, 199] on link "View High-Resolution Map" at bounding box center [213, 198] width 73 height 12
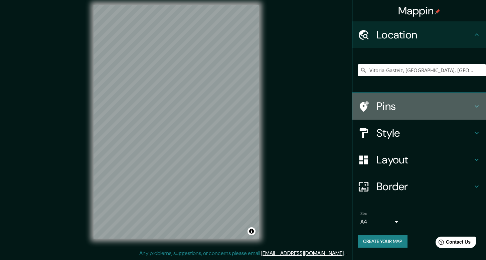
click at [400, 104] on h4 "Pins" at bounding box center [424, 106] width 96 height 13
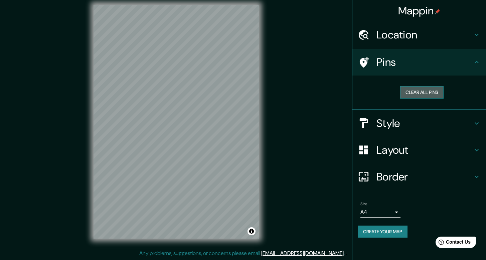
click at [413, 97] on button "Clear all pins" at bounding box center [421, 92] width 43 height 12
click at [323, 113] on div "Mappin Location [GEOGRAPHIC_DATA], [GEOGRAPHIC_DATA], [GEOGRAPHIC_DATA] Pins Cl…" at bounding box center [243, 127] width 486 height 266
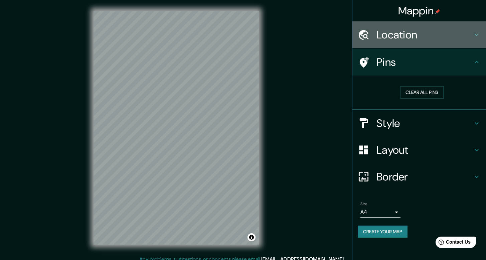
click at [429, 42] on div "Location" at bounding box center [419, 34] width 134 height 27
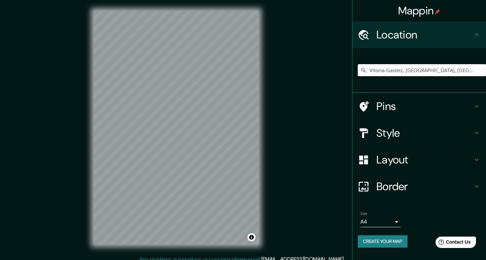
click at [424, 69] on input "Vitoria-Gasteiz, [GEOGRAPHIC_DATA], [GEOGRAPHIC_DATA]" at bounding box center [422, 70] width 128 height 12
click at [450, 69] on input "Vitoria-Gasteiz, [GEOGRAPHIC_DATA], [GEOGRAPHIC_DATA]" at bounding box center [422, 70] width 128 height 12
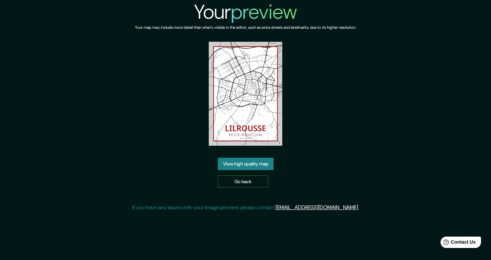
click at [241, 182] on link "Go back" at bounding box center [243, 181] width 50 height 12
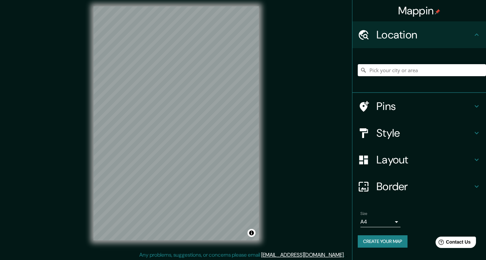
scroll to position [6, 0]
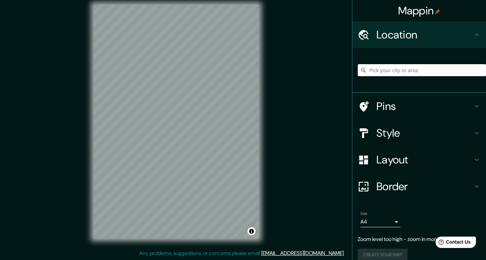
click at [399, 68] on input "Pick your city or area" at bounding box center [422, 70] width 128 height 12
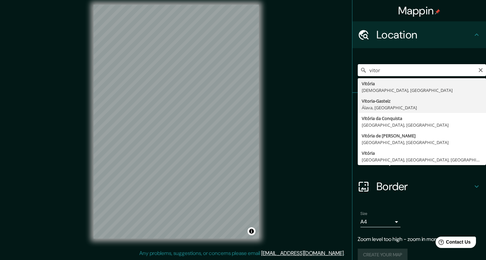
type input "Vitoria-Gasteiz, Álava, España"
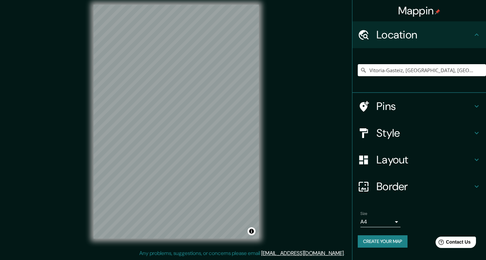
click at [409, 157] on h4 "Layout" at bounding box center [424, 159] width 96 height 13
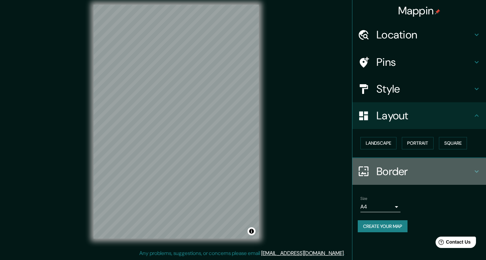
click at [378, 170] on h4 "Border" at bounding box center [424, 171] width 96 height 13
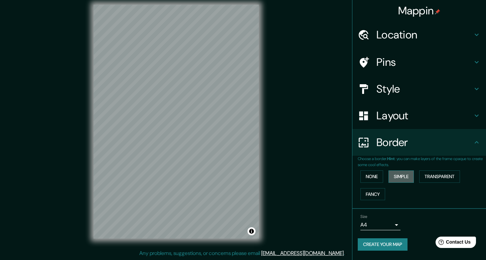
click at [410, 177] on button "Simple" at bounding box center [400, 176] width 25 height 12
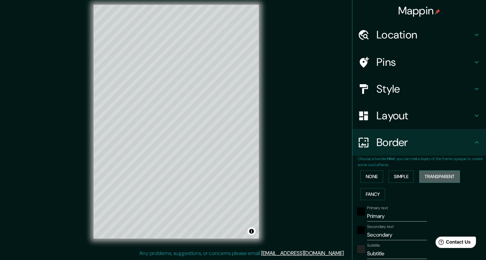
click at [438, 177] on button "Transparent" at bounding box center [439, 176] width 41 height 12
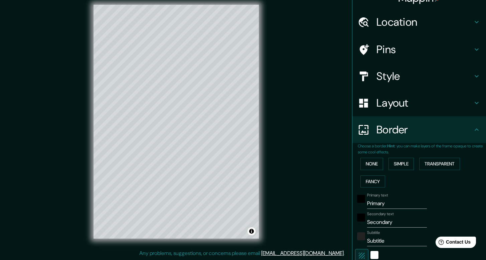
scroll to position [60, 0]
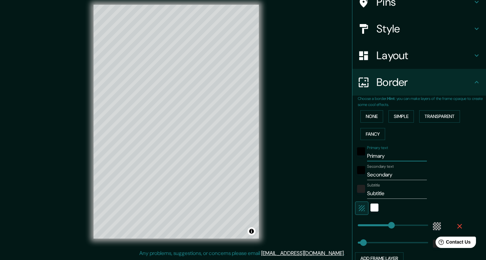
click at [384, 155] on input "Primary" at bounding box center [397, 156] width 60 height 11
type input "L"
type input "238"
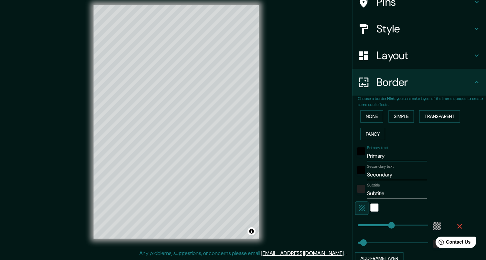
type input "40"
type input "LI"
type input "238"
type input "40"
type input "LIL"
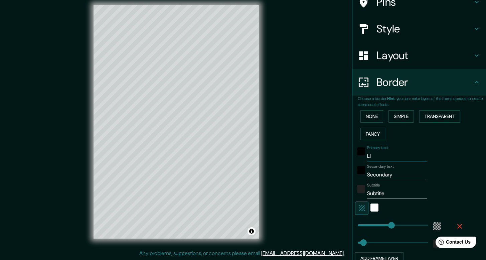
type input "238"
type input "40"
type input "LILR"
type input "238"
type input "40"
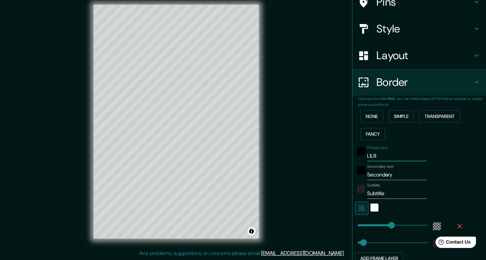
type input "LILRO"
type input "238"
type input "40"
type input "LILROU"
type input "238"
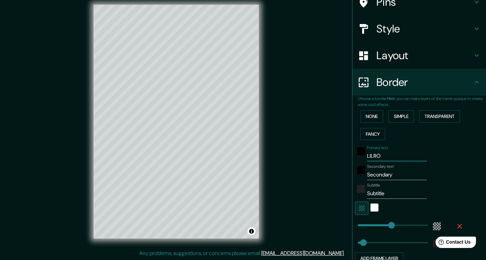
type input "40"
type input "LILROUS"
type input "238"
type input "40"
type input "LILROUSS"
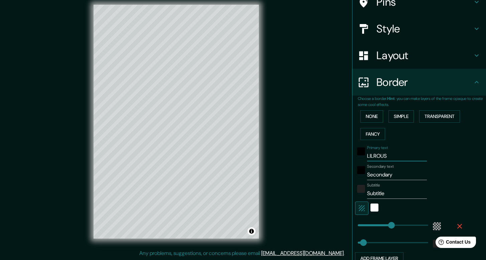
type input "238"
type input "40"
type input "LILROUSSE"
type input "238"
type input "40"
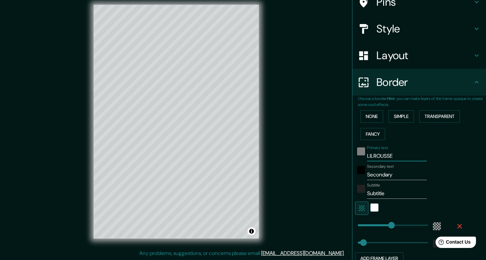
type input "LILROUSSE"
click at [358, 154] on div "black" at bounding box center [361, 151] width 8 height 8
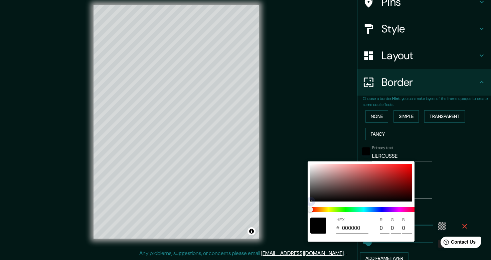
type input "238"
type input "40"
type input "5A1010"
type input "90"
type input "16"
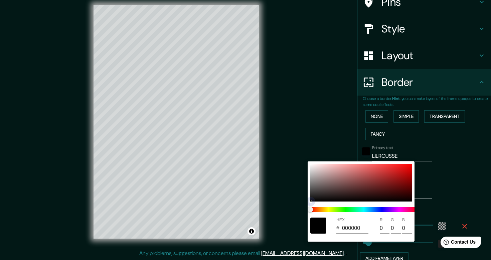
type input "16"
type input "238"
type input "40"
type input "5A0F0F"
type input "15"
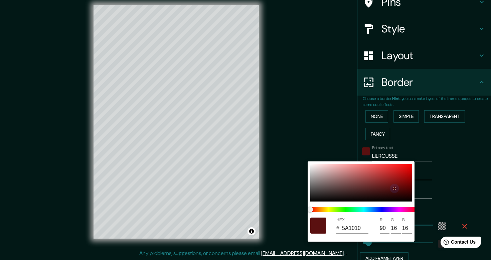
type input "15"
type input "238"
type input "40"
type input "570E0E"
type input "87"
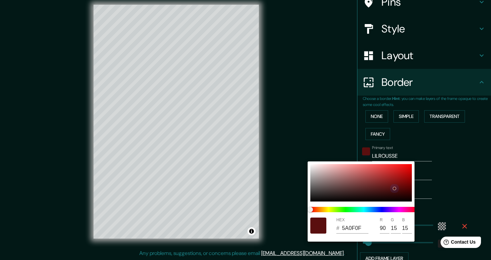
type input "14"
type input "238"
type input "40"
type input "650D0D"
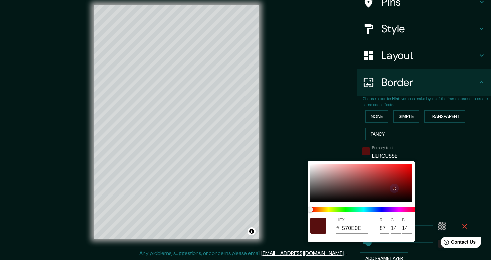
type input "101"
type input "13"
type input "238"
type input "40"
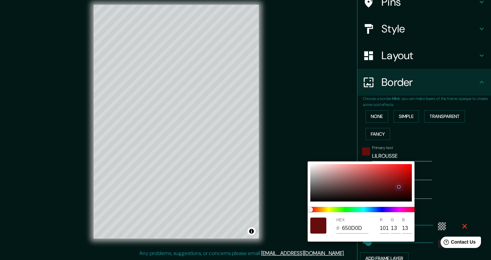
type input "670D0D"
type input "103"
type input "238"
type input "40"
type input "670C0C"
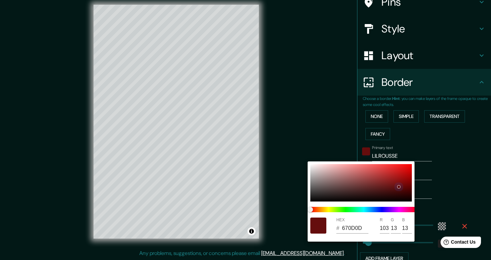
type input "12"
type input "238"
type input "40"
type input "238"
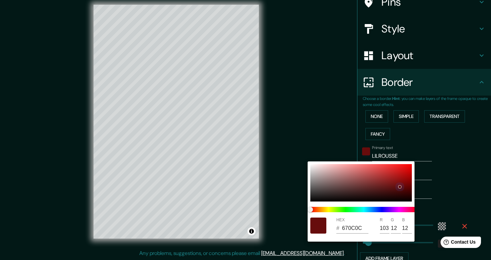
type input "40"
type input "6A0C0C"
type input "106"
type input "238"
type input "40"
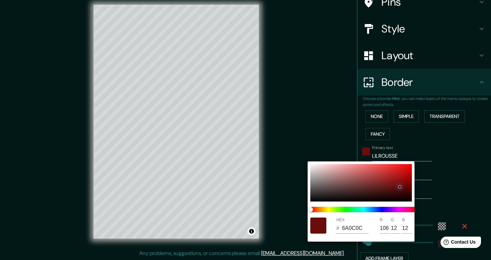
type input "238"
type input "40"
type input "6C0C0C"
type input "108"
type input "238"
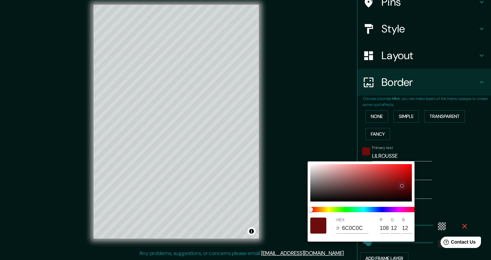
type input "40"
type input "6C0B0B"
type input "11"
type input "238"
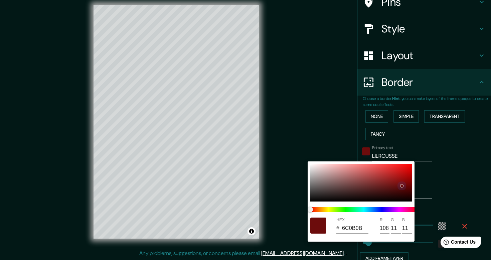
type input "40"
type input "238"
type input "40"
drag, startPoint x: 394, startPoint y: 188, endPoint x: 401, endPoint y: 185, distance: 7.2
click at [401, 185] on div at bounding box center [361, 182] width 102 height 37
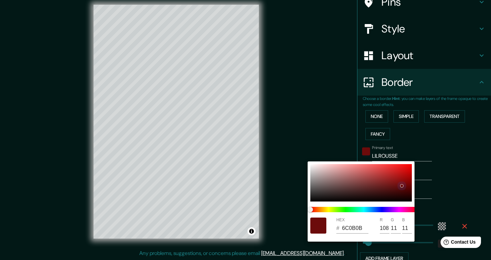
type input "238"
type input "40"
click at [455, 182] on div at bounding box center [245, 130] width 491 height 260
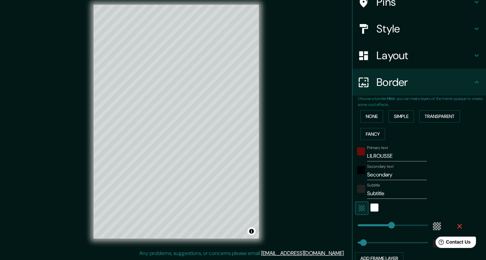
click at [375, 175] on input "Secondary" at bounding box center [397, 174] width 60 height 11
type input "M"
type input "238"
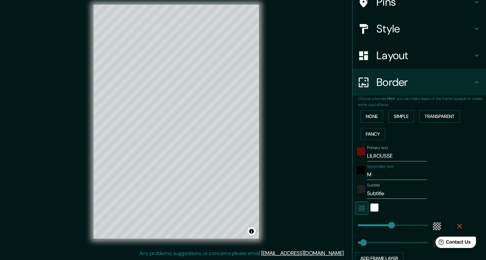
type input "40"
type input "MO"
type input "238"
type input "40"
type input "MOD"
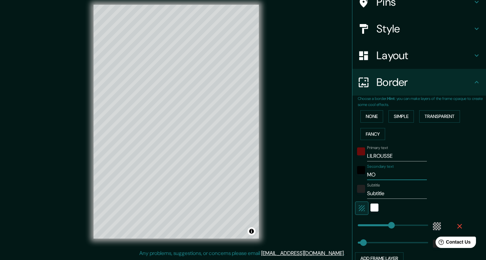
type input "238"
type input "40"
type input "MODA"
type input "238"
type input "40"
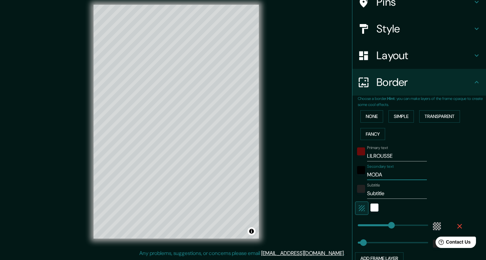
type input "MODA"
type input "238"
type input "40"
type input "MODA A"
type input "238"
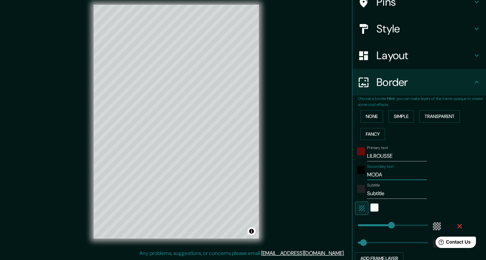
type input "40"
type input "MODA AN"
type input "238"
type input "40"
type input "MODA AND"
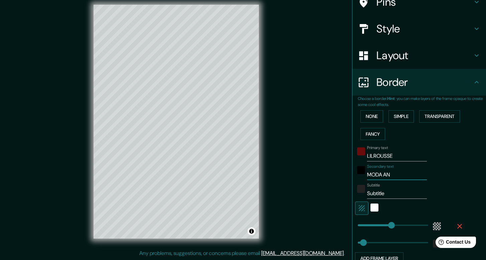
type input "238"
type input "40"
type input "MODA ANDR"
type input "238"
type input "40"
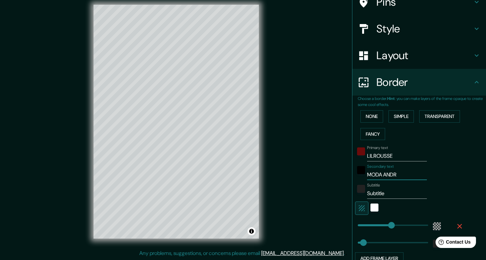
type input "MODA ANDR´"
type input "238"
type input "40"
type input "MODA ANDRÓ"
type input "238"
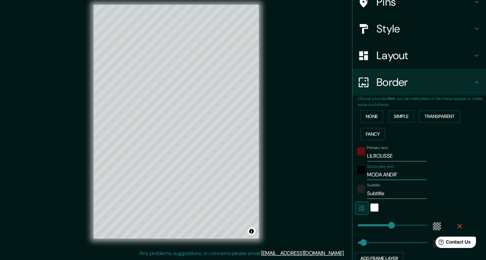
type input "40"
type input "MODA ANDRÓG"
type input "238"
type input "40"
type input "MODA ANDRÓGI"
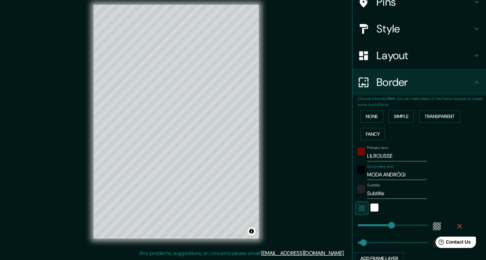
type input "238"
type input "40"
type input "MODA ANDRÓGIN"
type input "238"
type input "40"
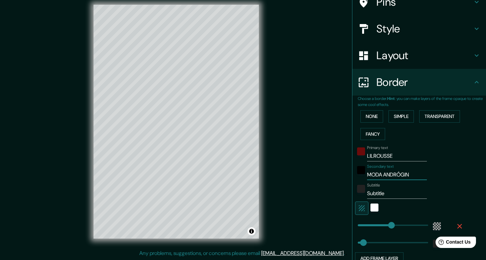
type input "MODA ANDRÓGINA"
type input "238"
type input "40"
type input "MODA ANDRÓGINA"
click at [375, 196] on input "Subtitle" at bounding box center [397, 193] width 60 height 11
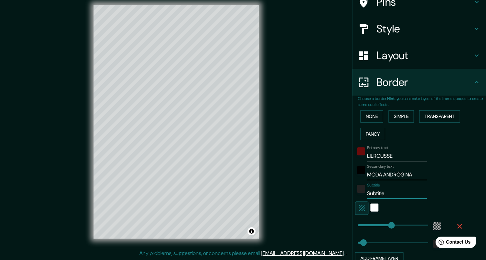
click at [375, 196] on input "Subtitle" at bounding box center [397, 193] width 60 height 11
click at [374, 196] on input "Subtitle" at bounding box center [397, 193] width 60 height 11
type input "V"
type input "238"
type input "40"
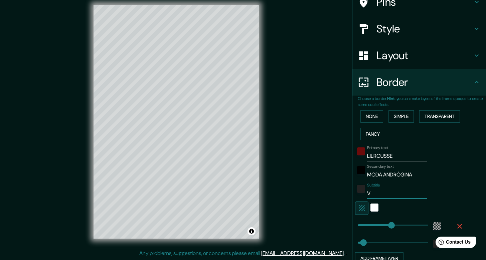
type input "Vi"
type input "238"
type input "40"
type input "Vit"
type input "238"
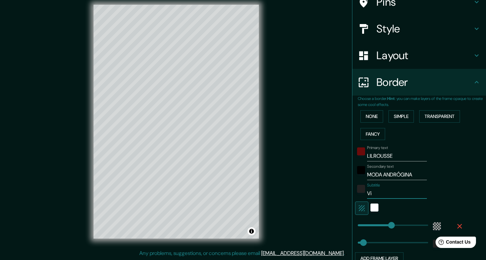
type input "40"
type input "Vito"
type input "238"
type input "40"
type input "Vitor"
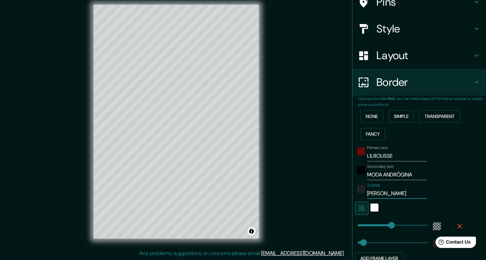
type input "238"
type input "40"
type input "Vitori"
type input "238"
type input "40"
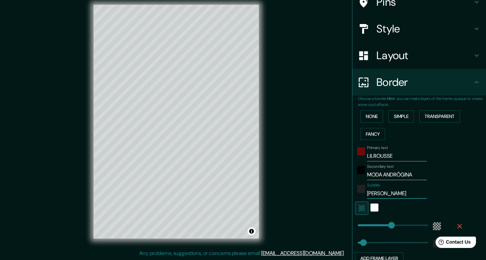
type input "Vitoria"
type input "238"
type input "40"
type input "Vitoria-"
type input "238"
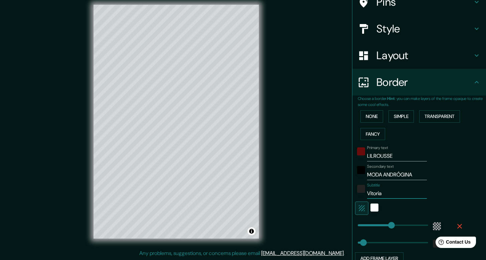
type input "40"
type input "Vitoria-G"
type input "238"
type input "40"
type input "Vitoria-Ga"
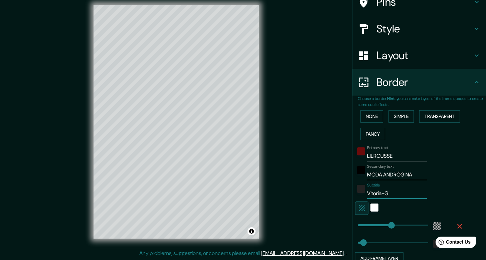
type input "238"
type input "40"
type input "Vitoria-Gas"
type input "238"
type input "40"
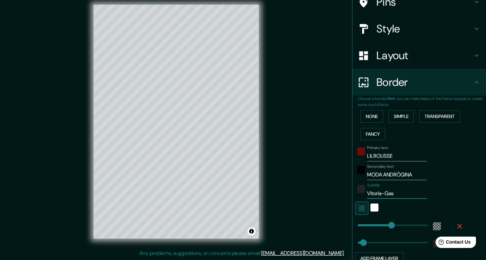
type input "Vitoria-Gast"
type input "238"
type input "40"
type input "Vitoria-Gaste"
type input "238"
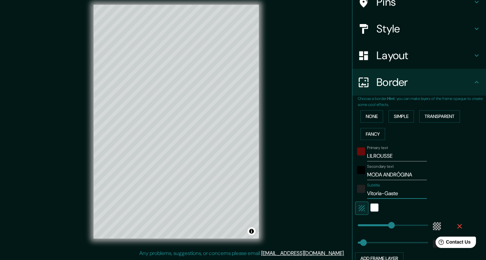
type input "40"
type input "Vitoria-Gasteiz"
type input "238"
type input "40"
click at [433, 197] on div "Subtitle Vitoria-Gasteiz" at bounding box center [410, 191] width 110 height 16
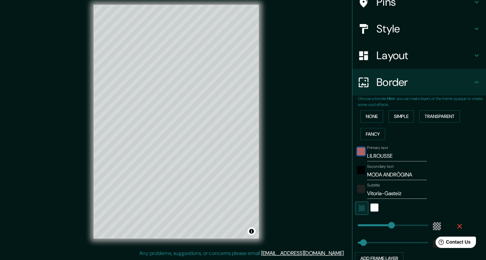
click at [357, 151] on div "color-6C0B0B" at bounding box center [361, 151] width 8 height 8
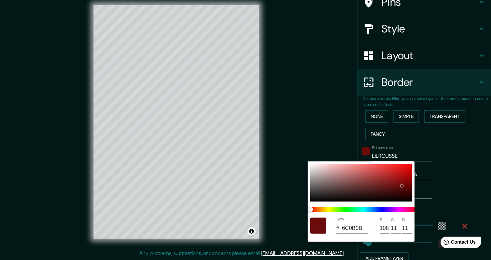
click at [315, 117] on div at bounding box center [245, 130] width 491 height 260
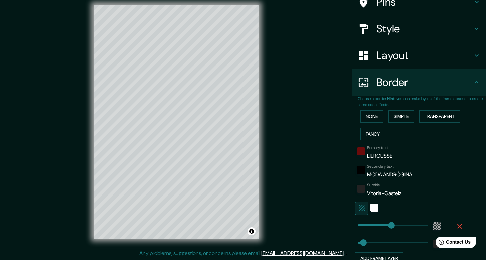
type input "238"
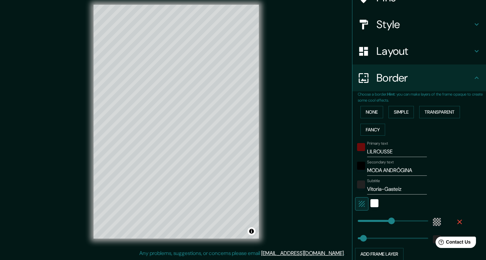
type input "40"
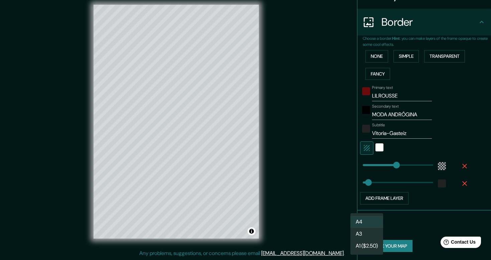
click at [363, 227] on body "Mappin Location Vitoria-Gasteiz, Álava, España Pins Style Layout Border Choose …" at bounding box center [245, 124] width 491 height 260
click at [366, 230] on li "A3" at bounding box center [366, 234] width 33 height 12
type input "a4"
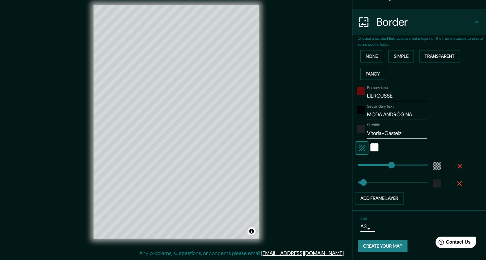
click at [380, 244] on button "Create your map" at bounding box center [383, 246] width 50 height 12
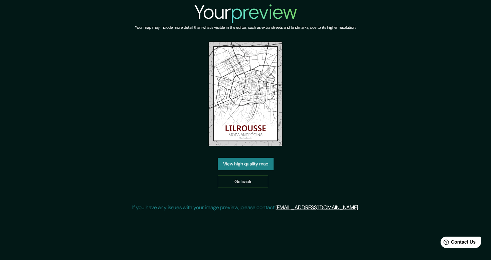
click at [270, 168] on link "View high quality map" at bounding box center [246, 164] width 56 height 12
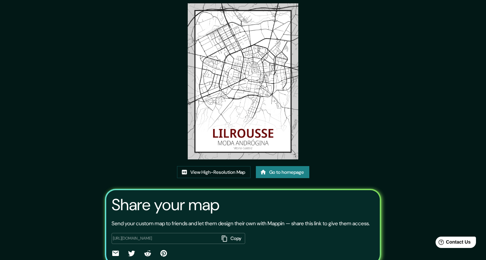
scroll to position [38, 0]
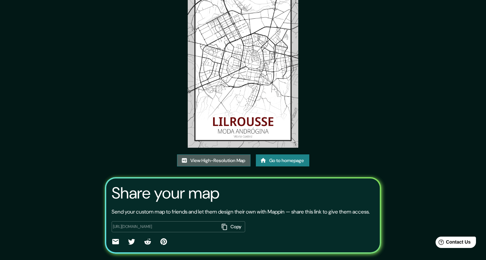
click at [240, 163] on link "View High-Resolution Map" at bounding box center [213, 160] width 73 height 12
